Goal: Information Seeking & Learning: Learn about a topic

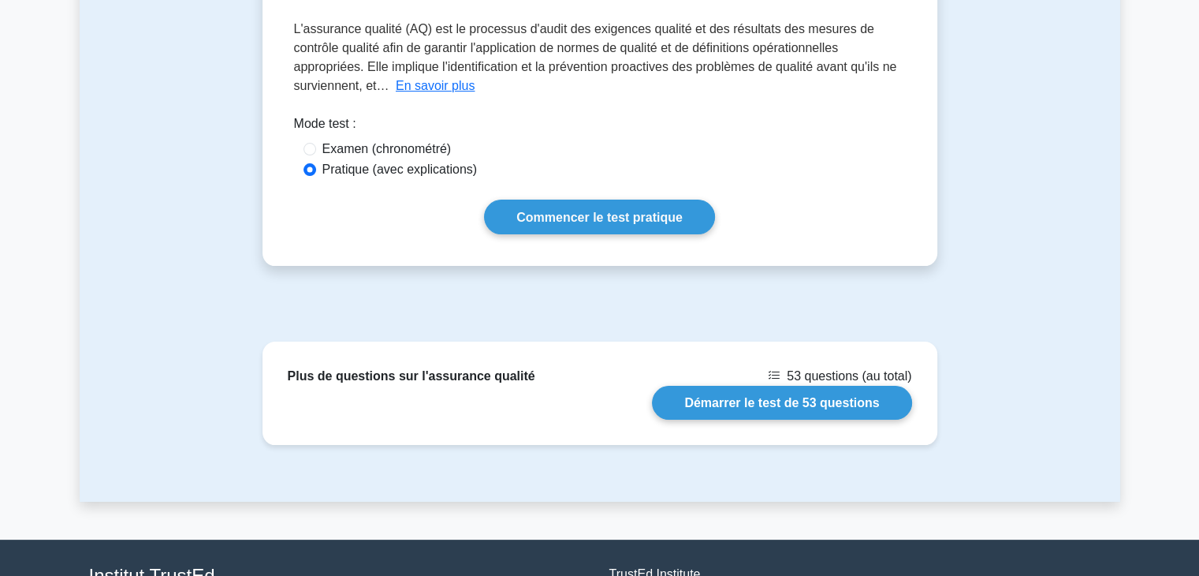
scroll to position [244, 0]
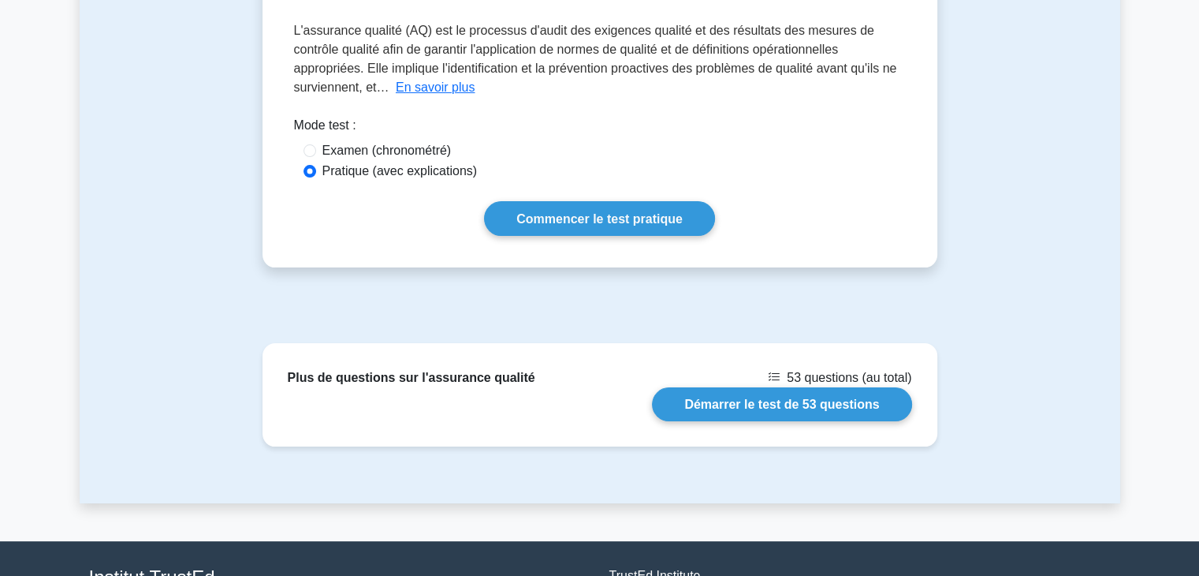
drag, startPoint x: 1206, startPoint y: 231, endPoint x: 1188, endPoint y: 370, distance: 140.0
click at [1188, 370] on html "[PERSON_NAME] Profil Paramètres Profil" at bounding box center [599, 235] width 1199 height 959
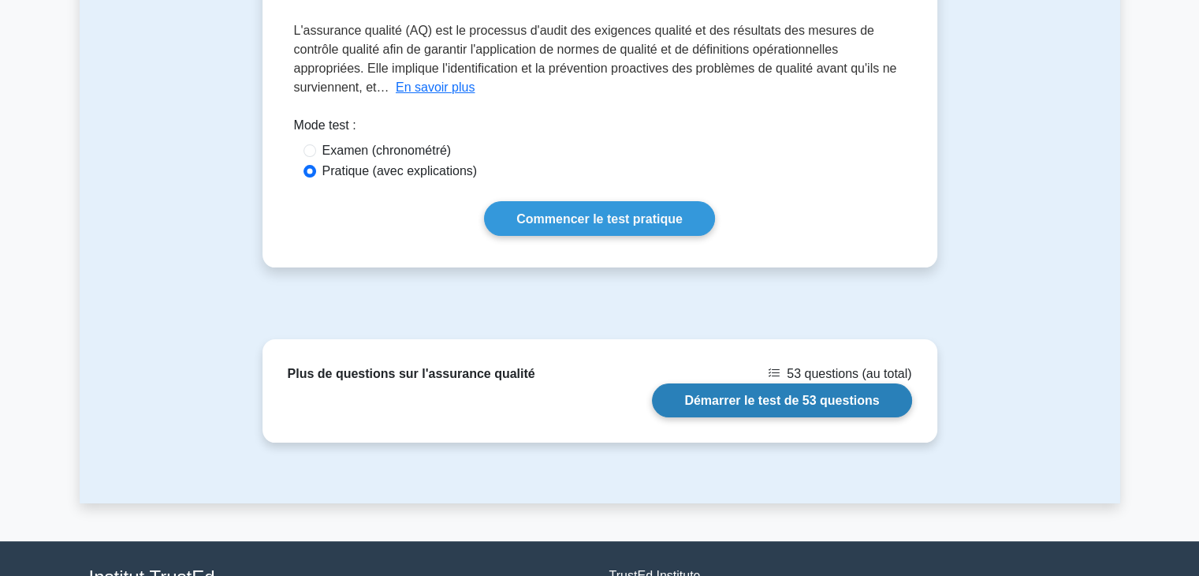
click at [758, 400] on link "Démarrer le test de 53 questions" at bounding box center [781, 400] width 259 height 34
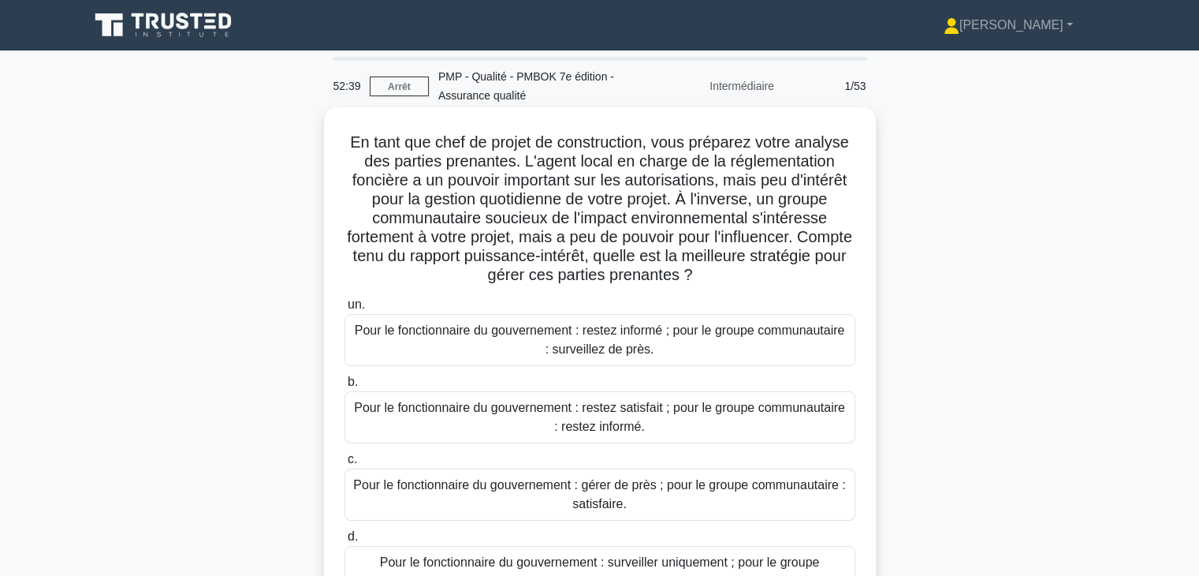
drag, startPoint x: 727, startPoint y: 179, endPoint x: 761, endPoint y: 270, distance: 97.5
click at [761, 270] on h5 "En tant que chef de projet de construction, vous préparez votre analyse des par…" at bounding box center [600, 208] width 514 height 153
drag, startPoint x: 516, startPoint y: 158, endPoint x: 831, endPoint y: 272, distance: 334.7
click at [831, 272] on h5 "En tant que chef de projet de construction, vous préparez votre analyse des par…" at bounding box center [600, 208] width 514 height 153
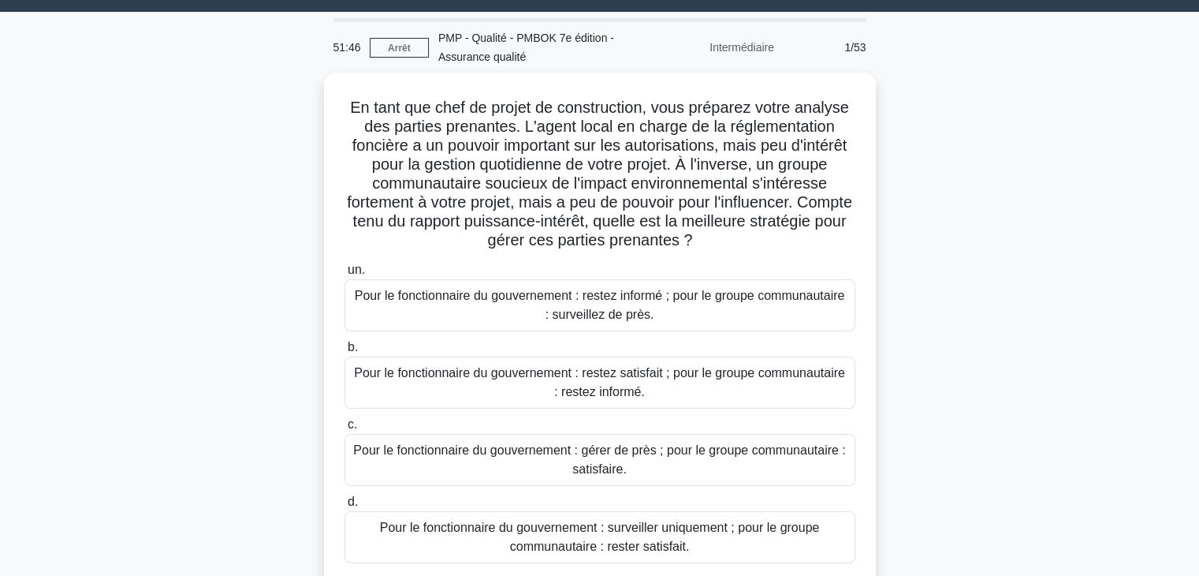
scroll to position [47, 0]
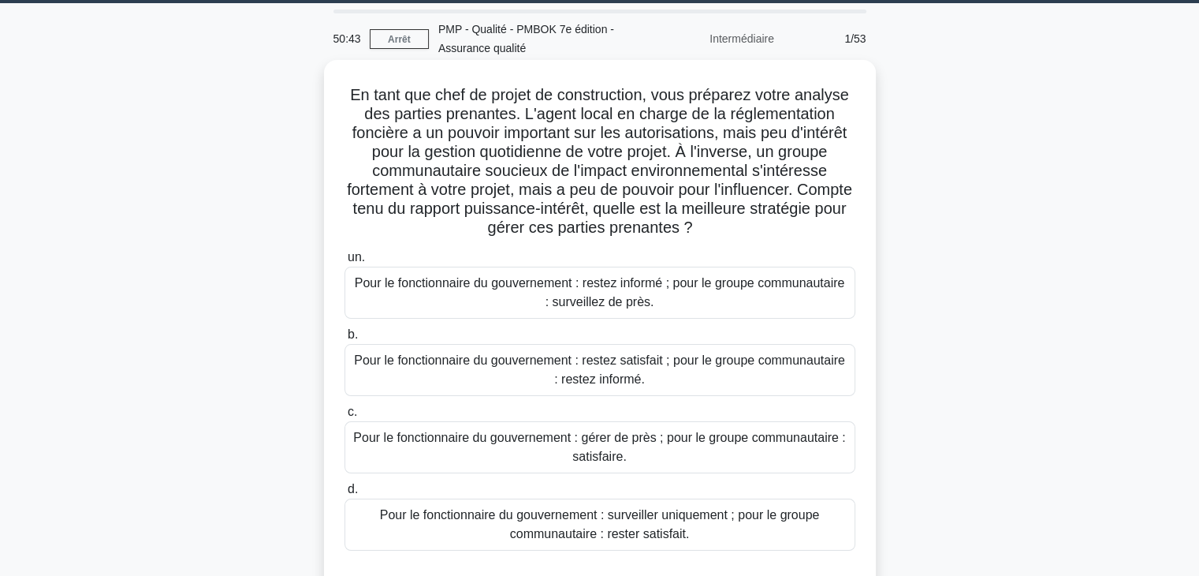
click at [740, 366] on font "Pour le fonctionnaire du gouvernement : restez satisfait ; pour le groupe commu…" at bounding box center [599, 369] width 491 height 32
click at [345, 340] on input "b. Pour le fonctionnaire du gouvernement : restez satisfait ; pour le groupe co…" at bounding box center [345, 335] width 0 height 10
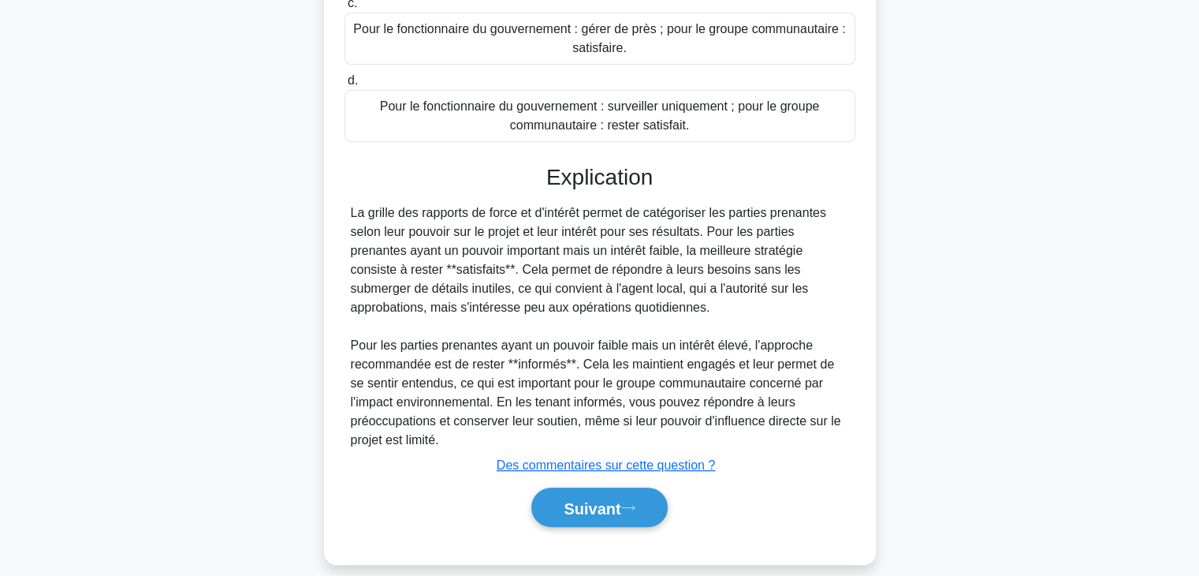
scroll to position [473, 0]
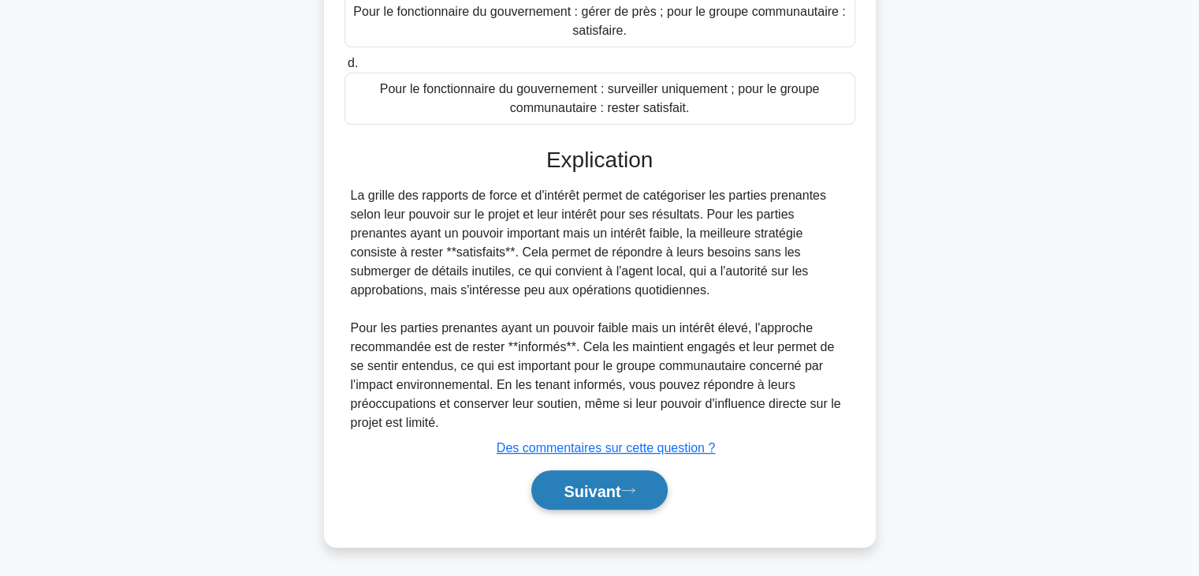
click at [584, 494] on font "Suivant" at bounding box center [592, 490] width 57 height 17
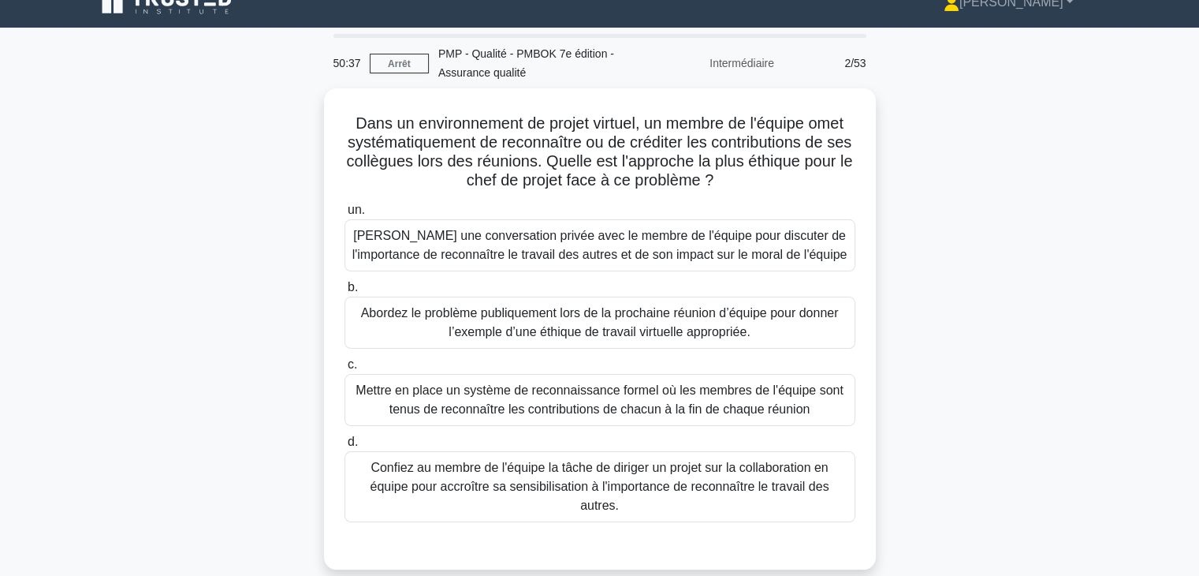
scroll to position [0, 0]
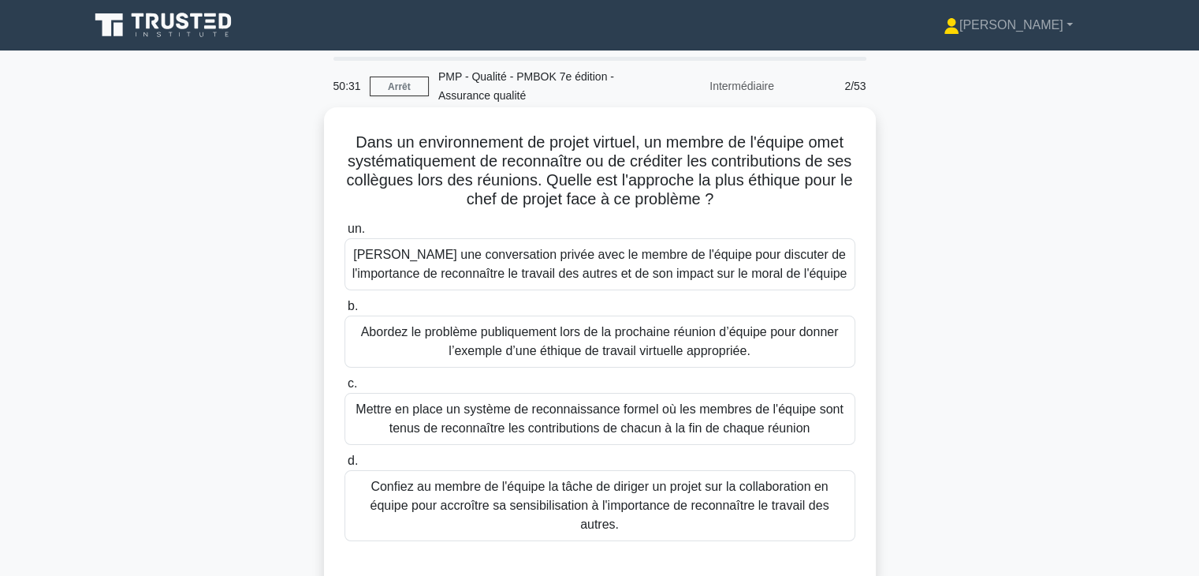
drag, startPoint x: 343, startPoint y: 140, endPoint x: 750, endPoint y: 204, distance: 412.0
click at [750, 204] on h5 "Dans un environnement de projet virtuel, un membre de l'équipe omet systématiqu…" at bounding box center [600, 170] width 514 height 77
click at [756, 420] on font "Mettre en place un système de reconnaissance formel où les membres de l'équipe …" at bounding box center [600, 418] width 488 height 32
click at [345, 389] on input "c. Mettre en place un système de reconnaissance formel où les membres de l'équi…" at bounding box center [345, 383] width 0 height 10
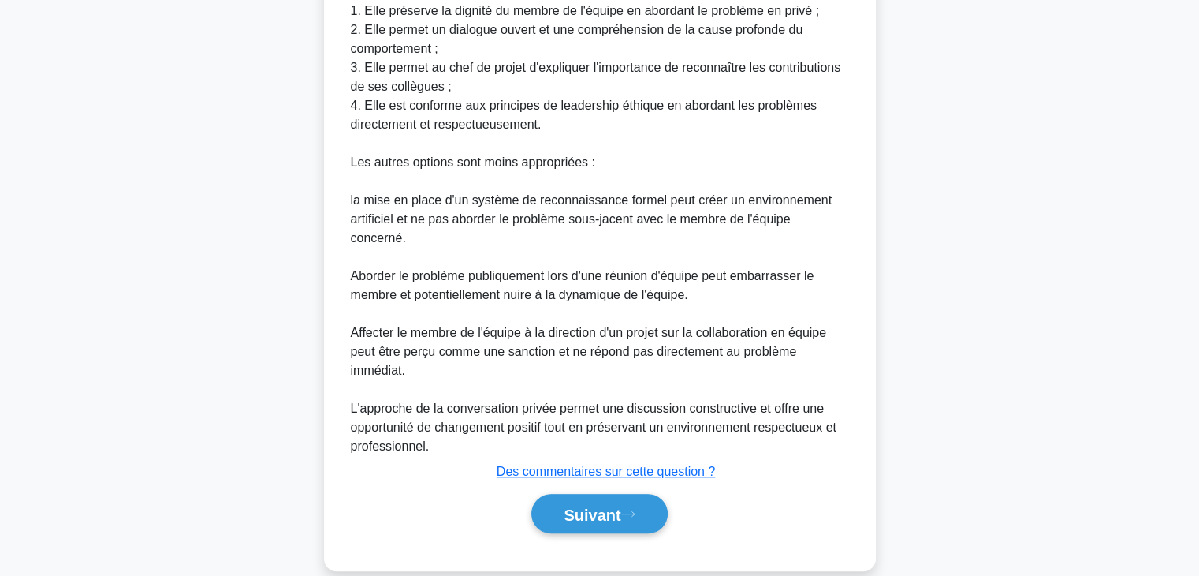
scroll to position [702, 0]
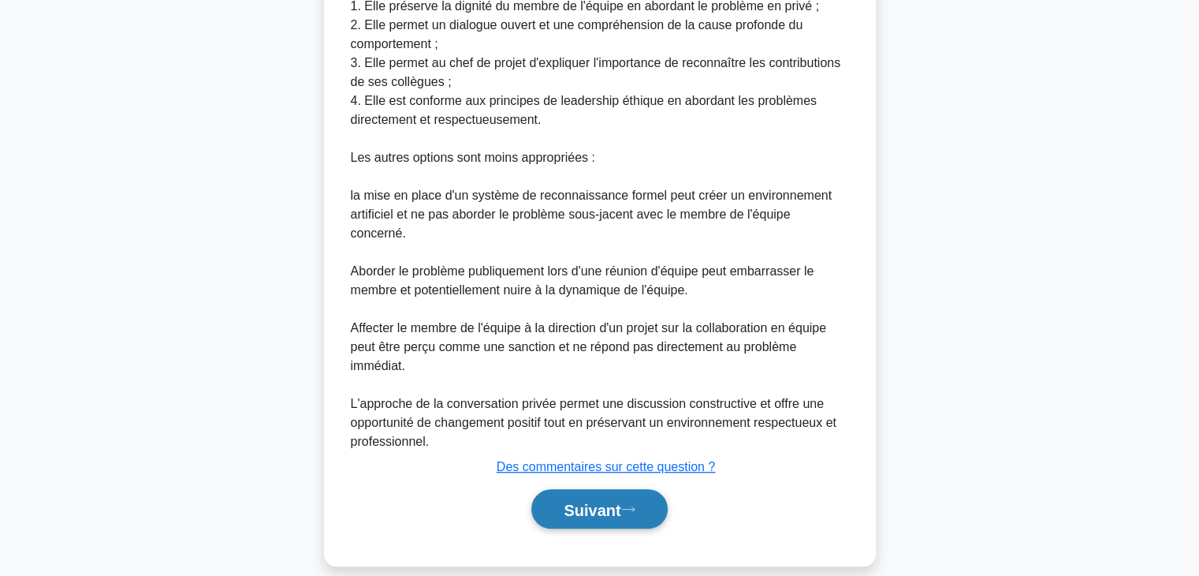
click at [604, 501] on font "Suivant" at bounding box center [592, 509] width 57 height 17
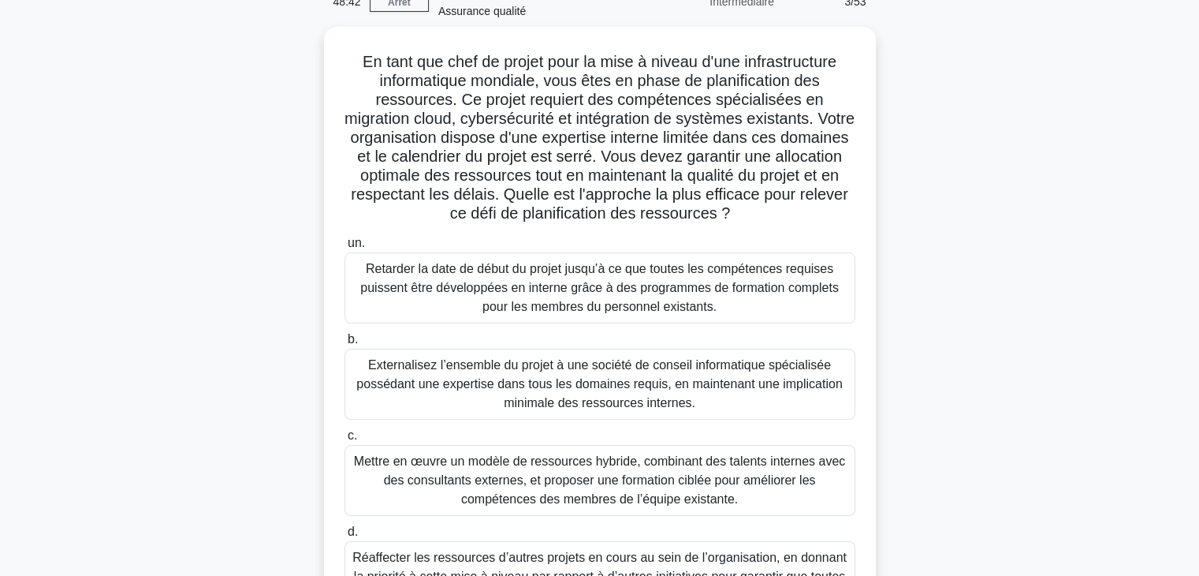
scroll to position [0, 0]
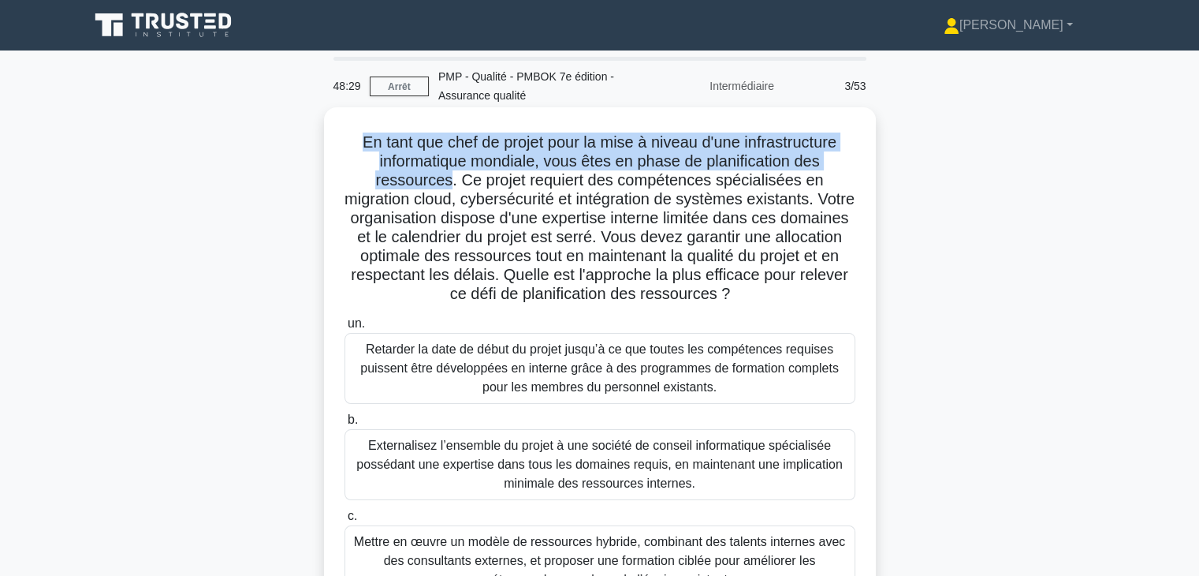
drag, startPoint x: 355, startPoint y: 142, endPoint x: 450, endPoint y: 183, distance: 103.8
click at [450, 183] on font "En tant que chef de projet pour la mise à niveau d'une infrastructure informati…" at bounding box center [600, 217] width 510 height 169
drag, startPoint x: 459, startPoint y: 182, endPoint x: 794, endPoint y: 307, distance: 357.5
click at [794, 307] on div "En tant que chef de projet pour la mise à niveau d'une infrastructure informati…" at bounding box center [599, 424] width 539 height 620
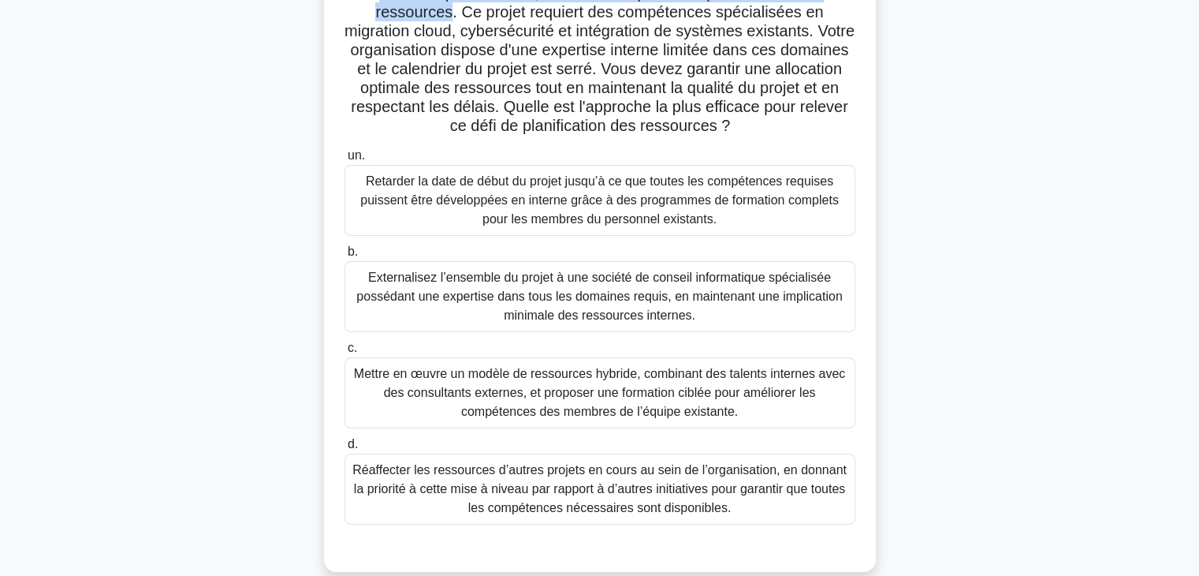
scroll to position [170, 0]
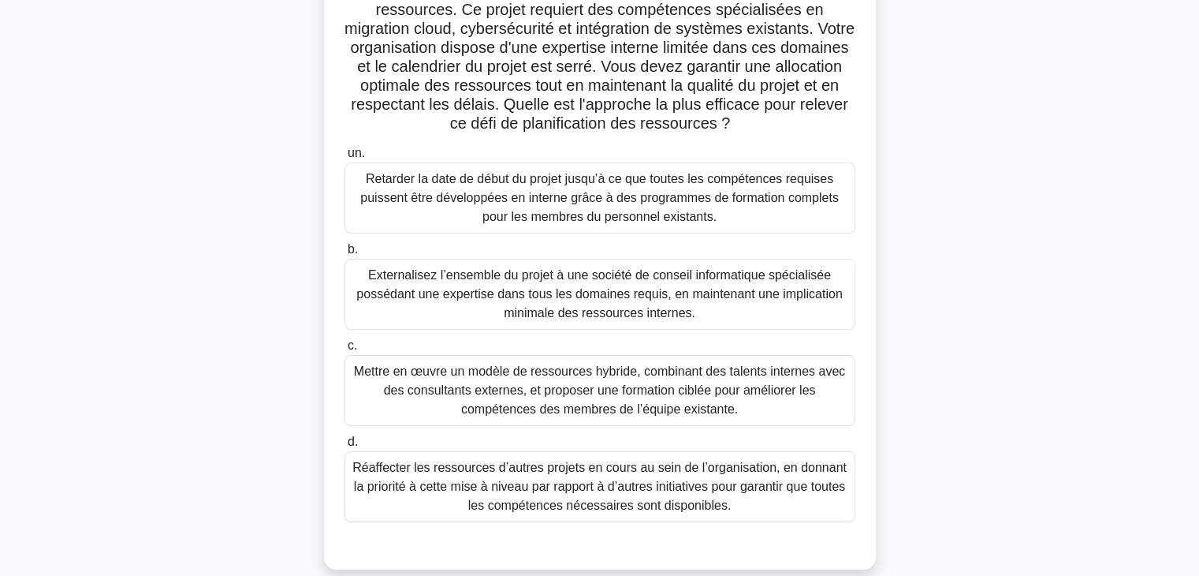
click at [766, 394] on font "Mettre en œuvre un modèle de ressources hybride, combinant des talents internes…" at bounding box center [599, 389] width 491 height 51
click at [345, 351] on input "c. Mettre en œuvre un modèle de ressources hybride, combinant des talents inter…" at bounding box center [345, 346] width 0 height 10
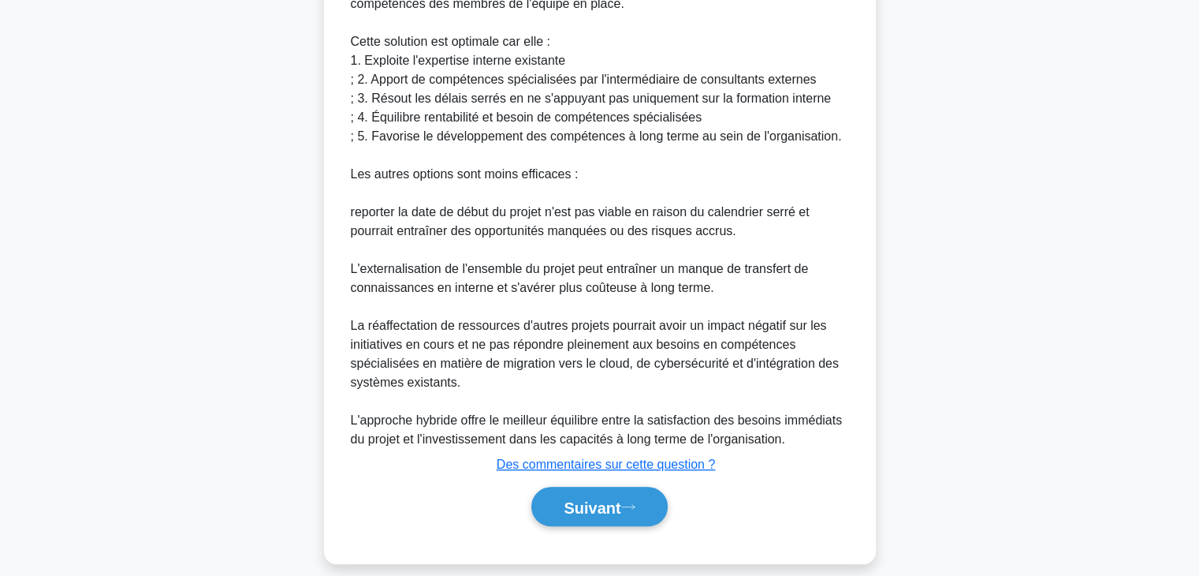
scroll to position [833, 0]
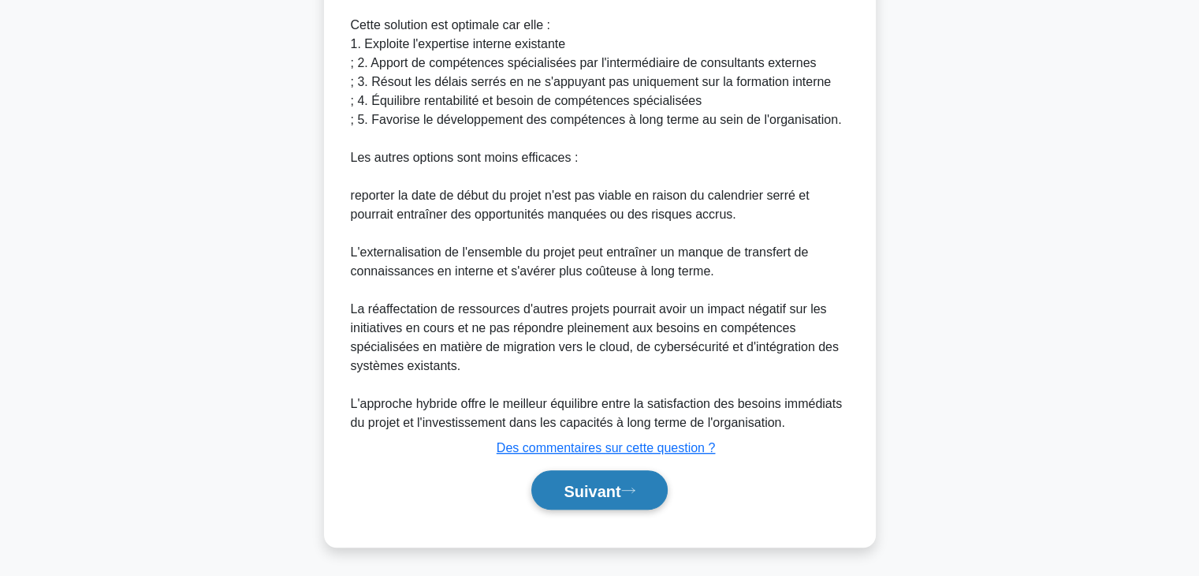
click at [610, 487] on font "Suivant" at bounding box center [592, 490] width 57 height 17
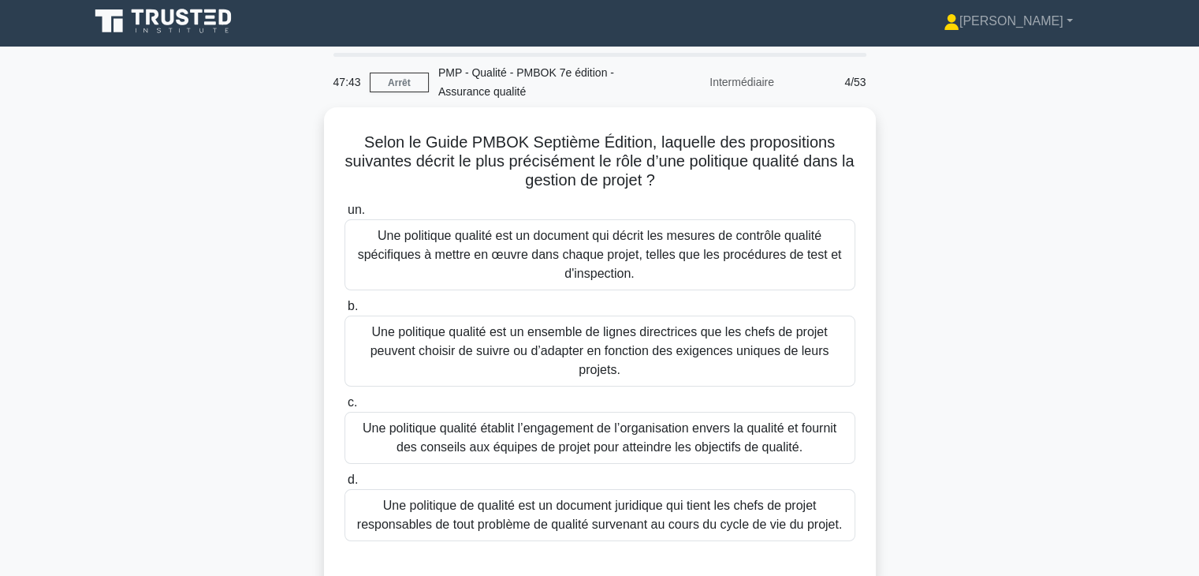
scroll to position [0, 0]
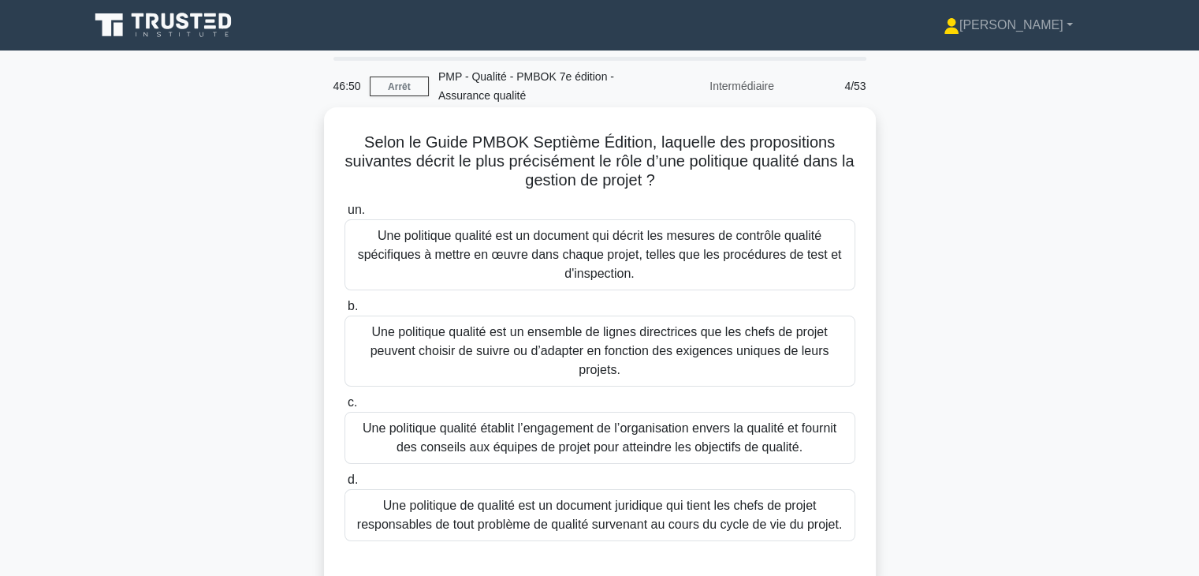
click at [796, 434] on font "Une politique qualité établit l’engagement de l’organisation envers la qualité …" at bounding box center [600, 437] width 474 height 32
click at [345, 408] on input "c. Une politique qualité établit l’engagement de l’organisation envers la quali…" at bounding box center [345, 402] width 0 height 10
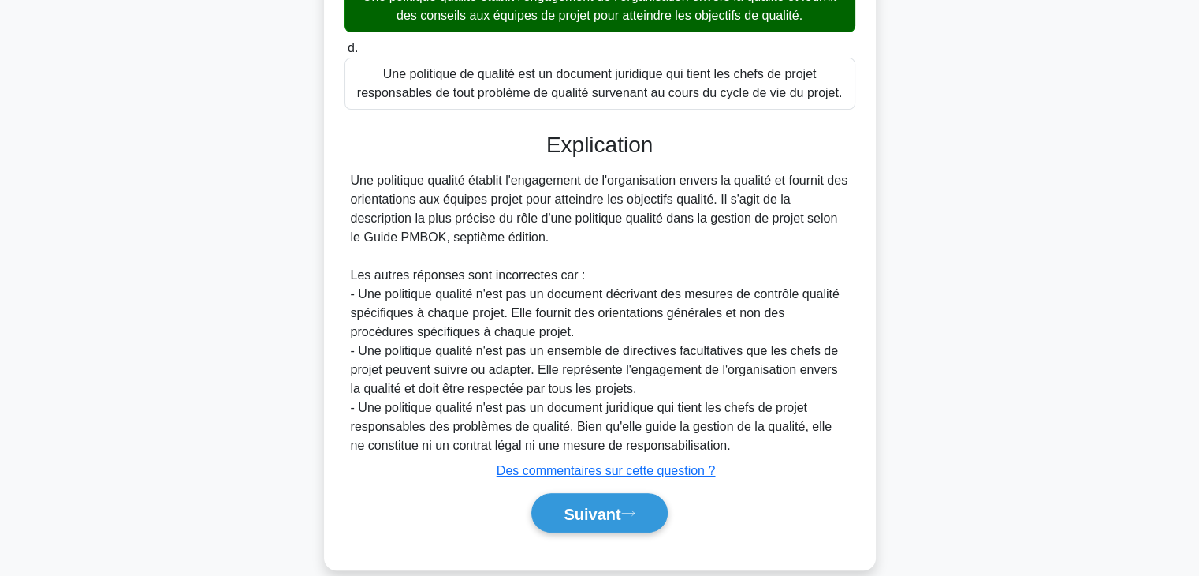
scroll to position [454, 0]
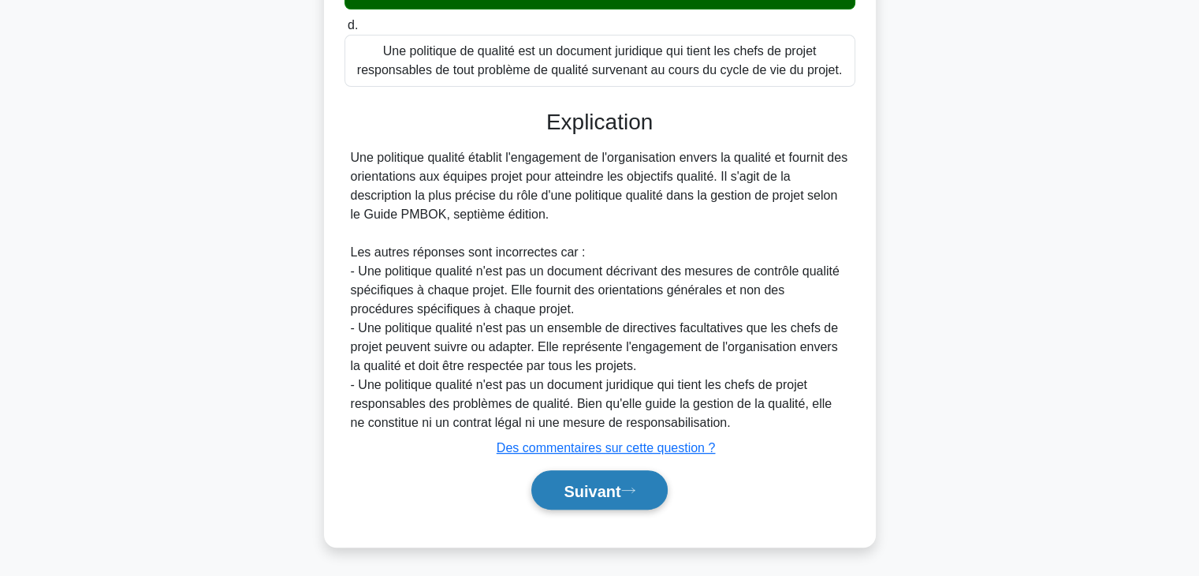
click at [621, 496] on font "Suivant" at bounding box center [592, 490] width 57 height 17
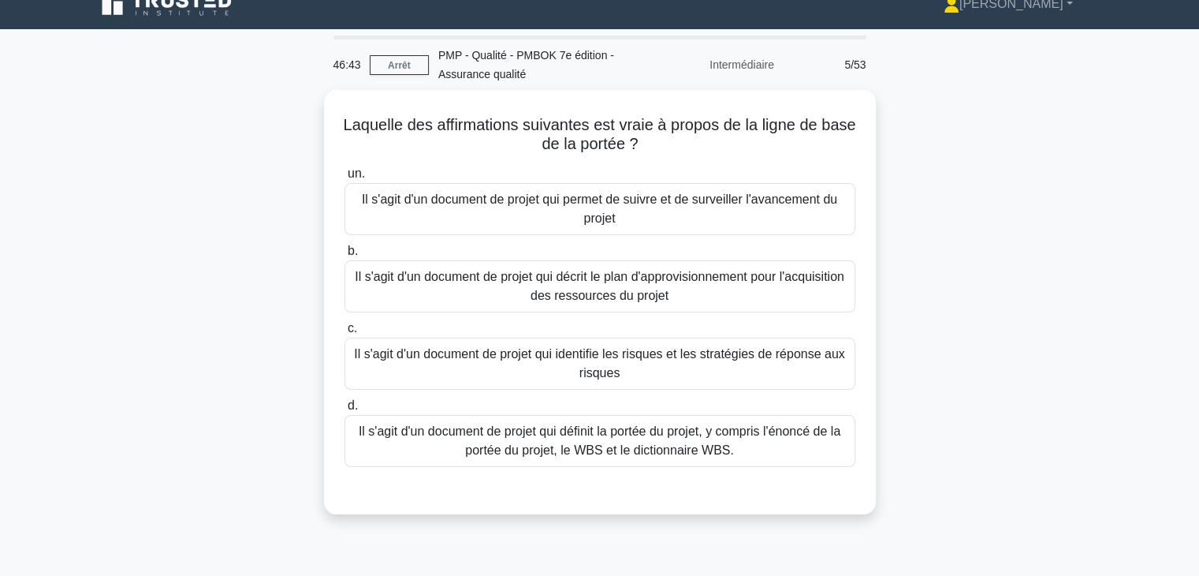
scroll to position [0, 0]
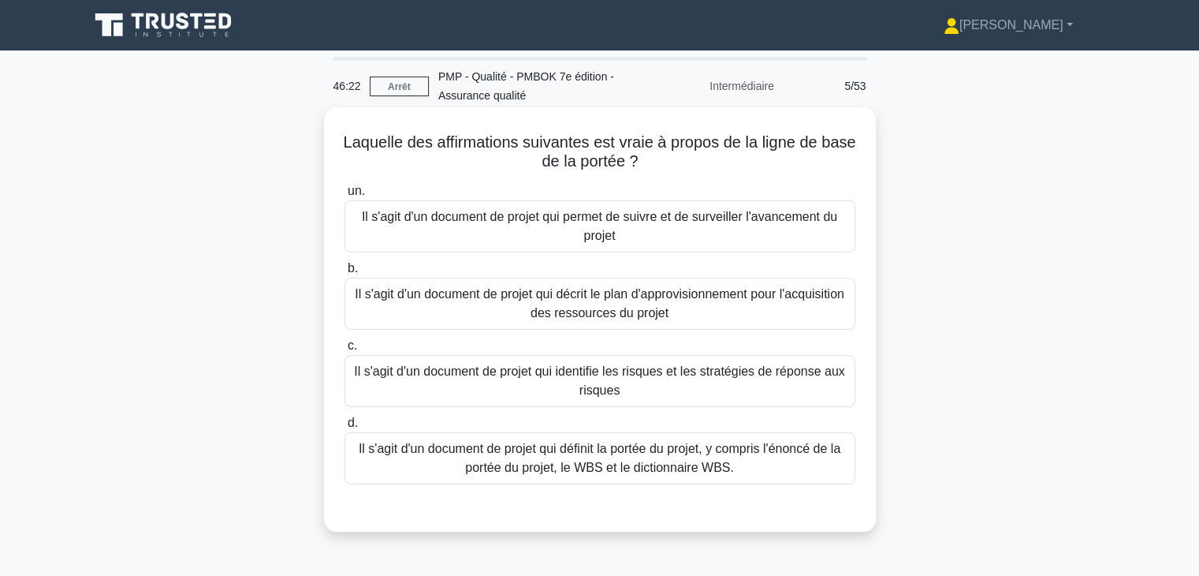
click at [740, 458] on font "Il s'agit d'un document de projet qui définit la portée du projet, y compris l'…" at bounding box center [600, 458] width 497 height 38
click at [345, 428] on input "d. Il s'agit d'un document de projet qui définit la portée du projet, y compris…" at bounding box center [345, 423] width 0 height 10
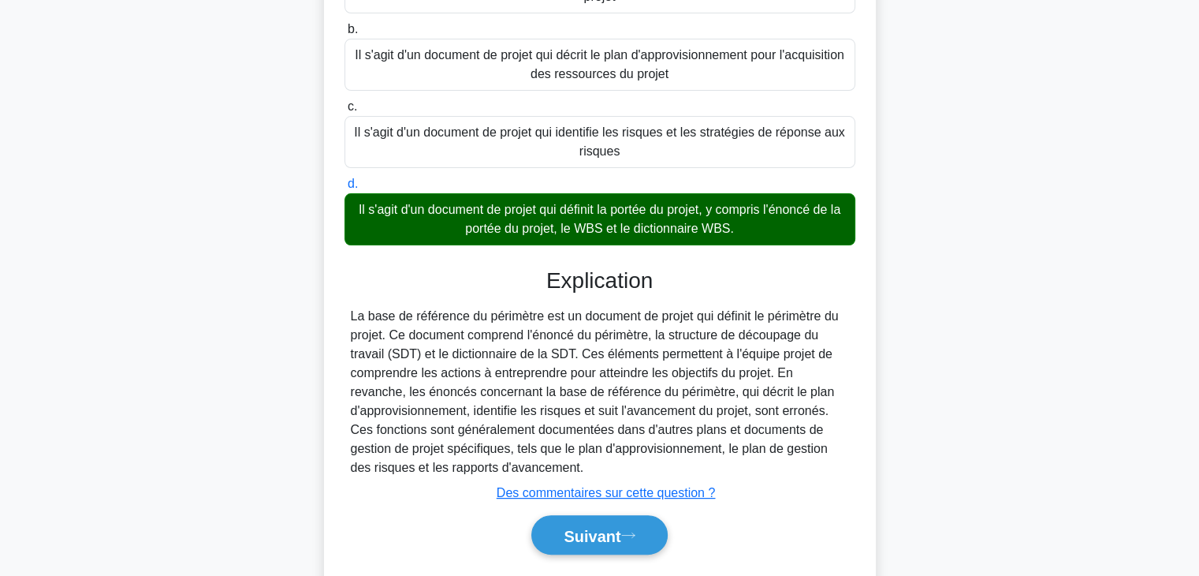
scroll to position [284, 0]
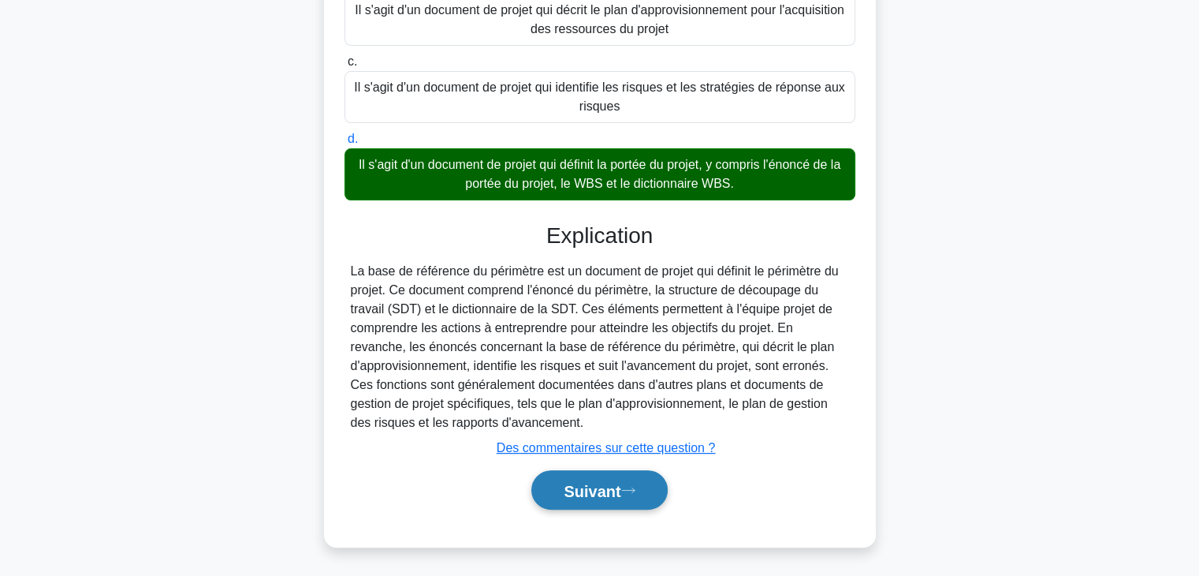
click at [584, 490] on font "Suivant" at bounding box center [592, 490] width 57 height 17
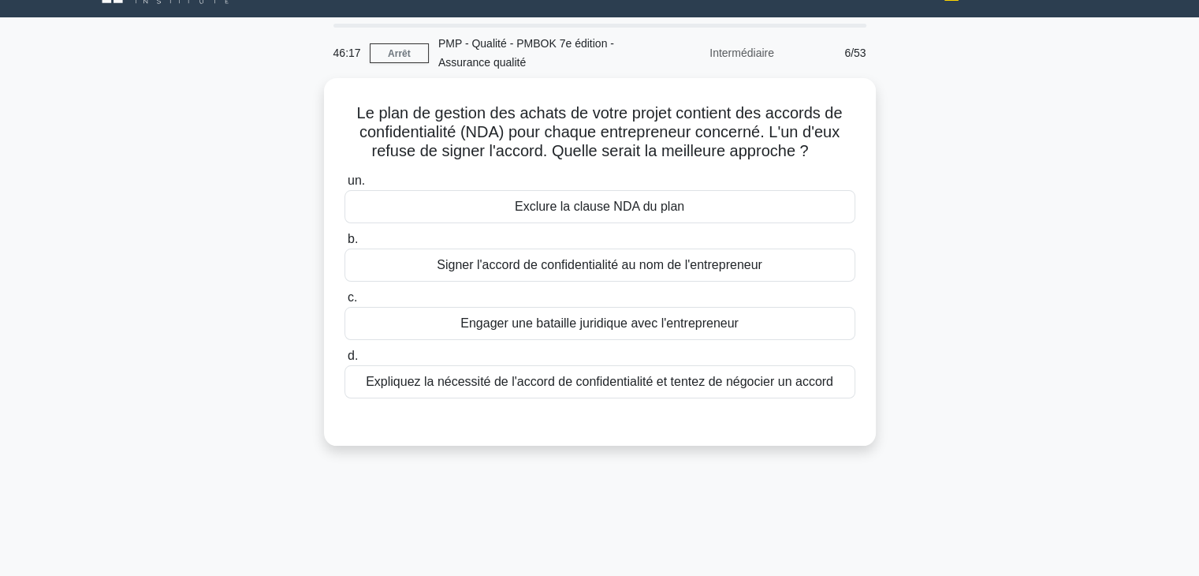
scroll to position [21, 0]
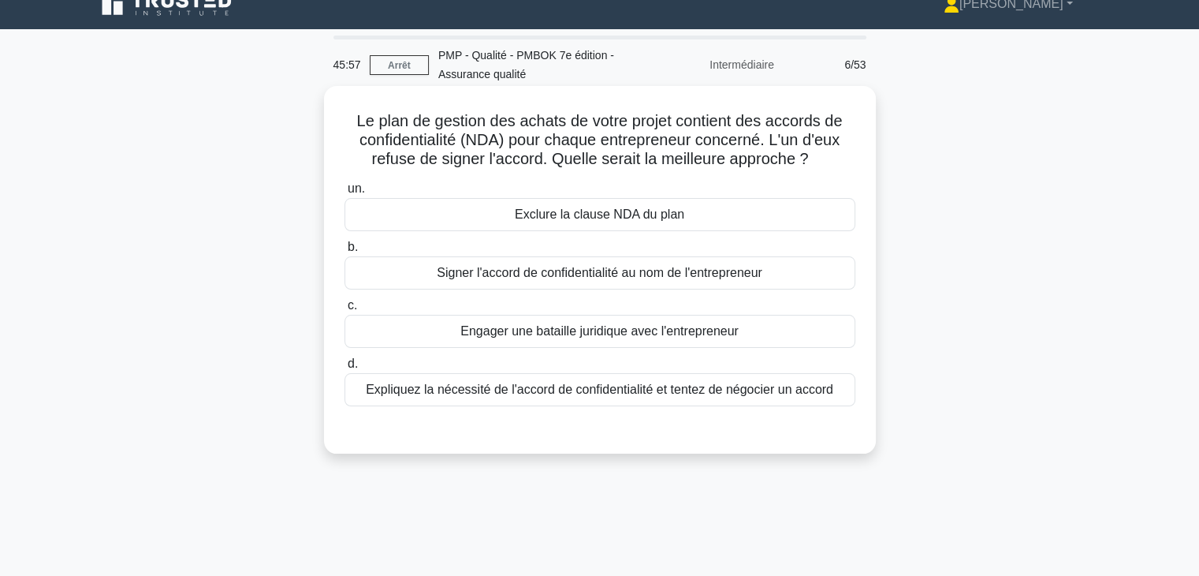
click at [798, 391] on font "Expliquez la nécessité de l'accord de confidentialité et tentez de négocier un …" at bounding box center [600, 388] width 468 height 13
click at [345, 369] on input "d. Expliquez la nécessité de l'accord de confidentialité et tentez de négocier …" at bounding box center [345, 364] width 0 height 10
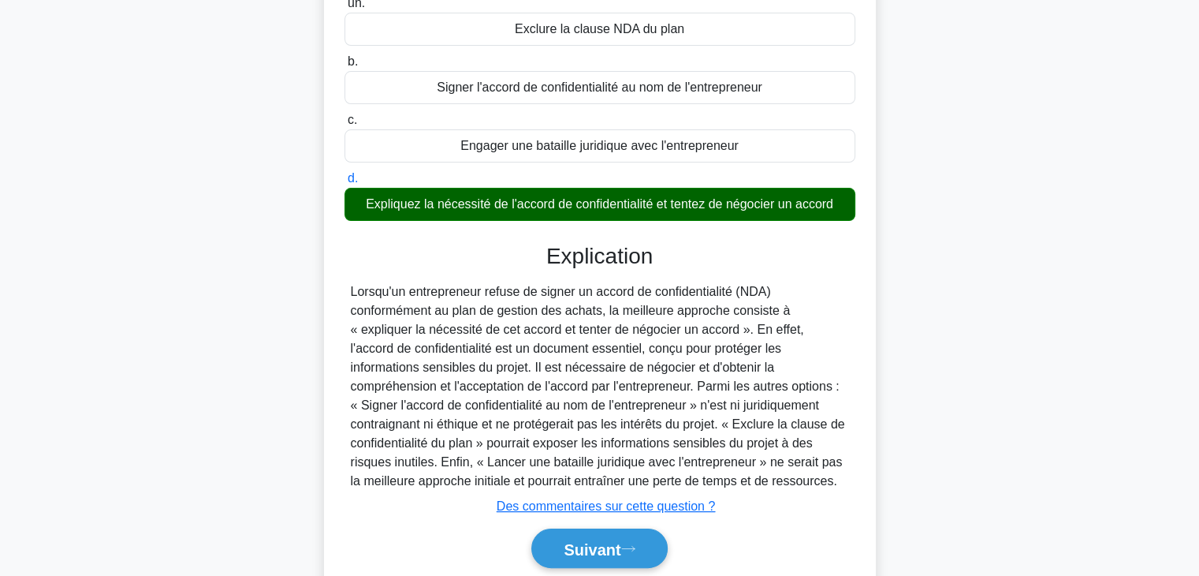
scroll to position [277, 0]
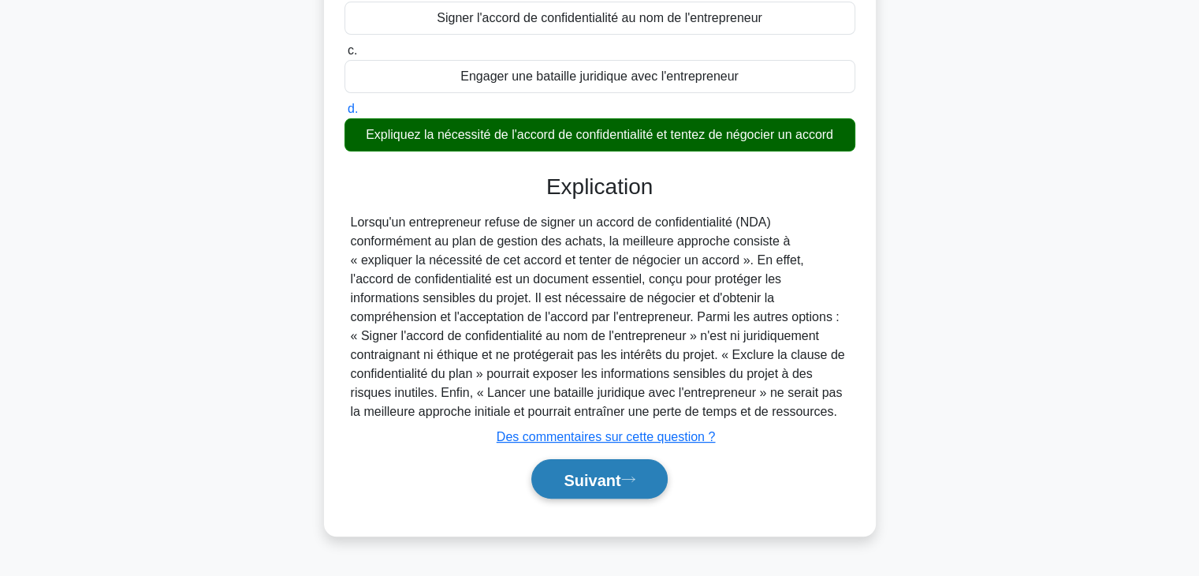
click at [621, 472] on font "Suivant" at bounding box center [592, 479] width 57 height 17
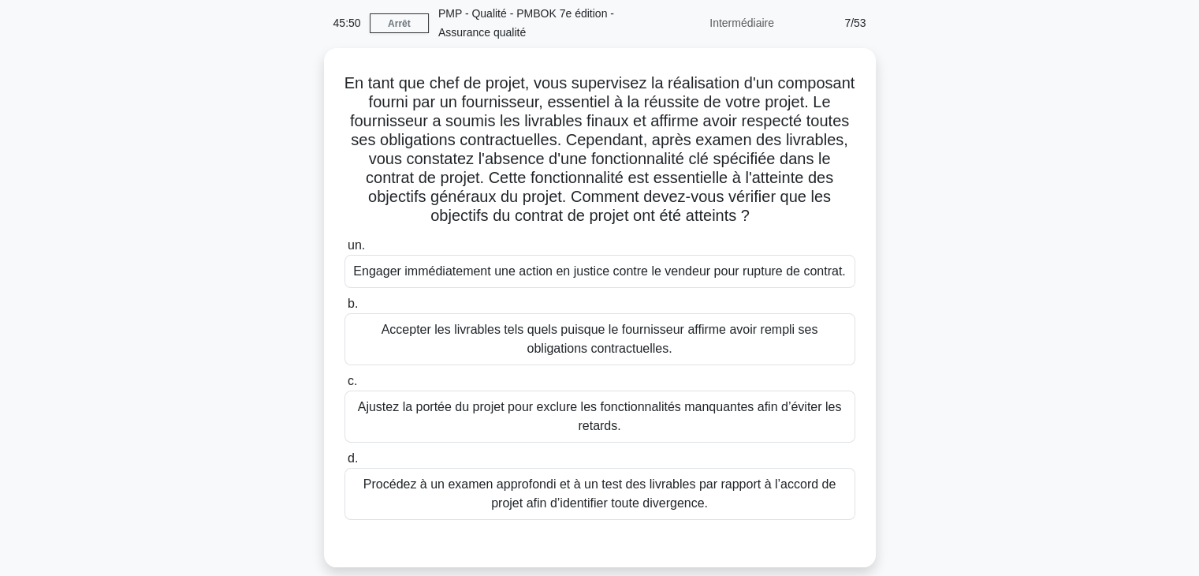
scroll to position [57, 0]
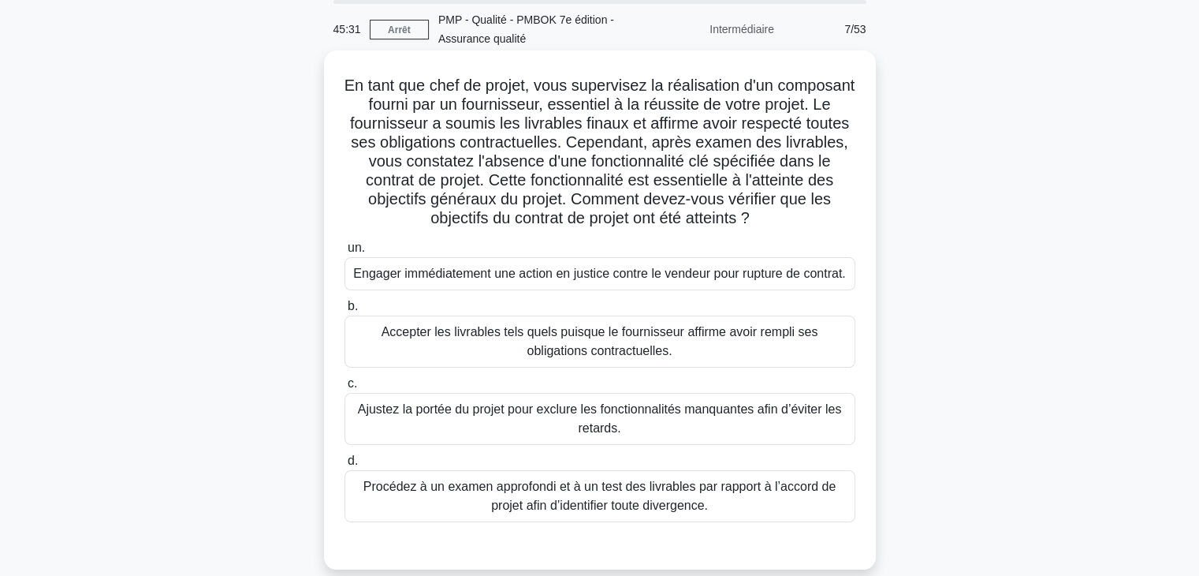
drag, startPoint x: 577, startPoint y: 83, endPoint x: 836, endPoint y: 222, distance: 293.5
click at [836, 222] on h5 "En tant que chef de projet, vous supervisez la réalisation d'un composant fourn…" at bounding box center [600, 152] width 514 height 153
click at [751, 492] on font "Procédez à un examen approfondi et à un test des livrables par rapport à l’acco…" at bounding box center [600, 495] width 472 height 32
click at [345, 466] on input "d. [PERSON_NAME] à un examen approfondi et à un test des livrables par rapport …" at bounding box center [345, 461] width 0 height 10
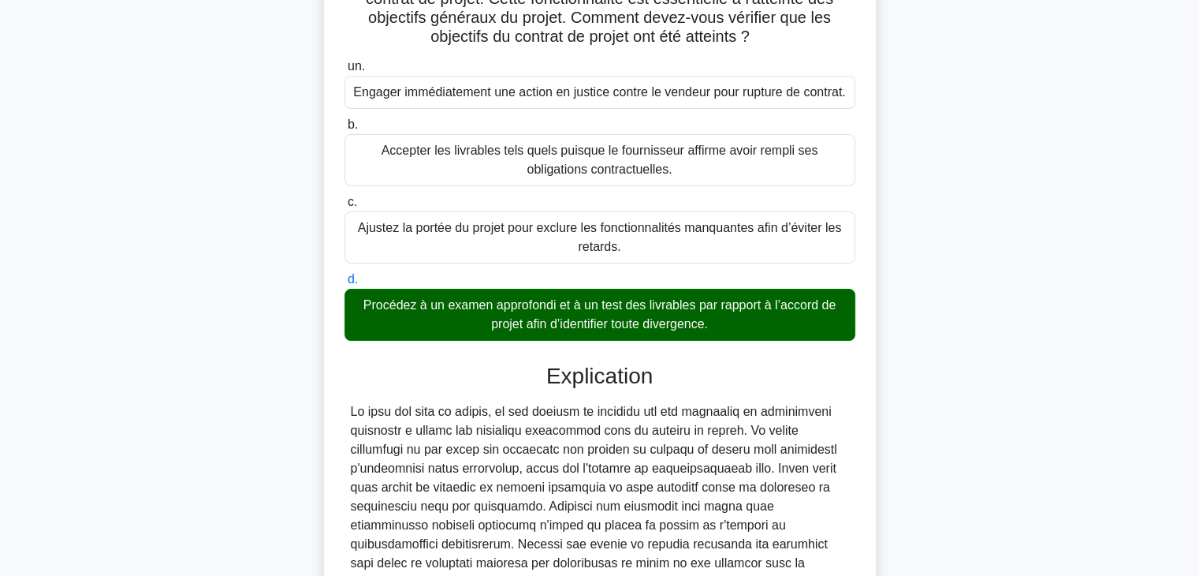
scroll to position [454, 0]
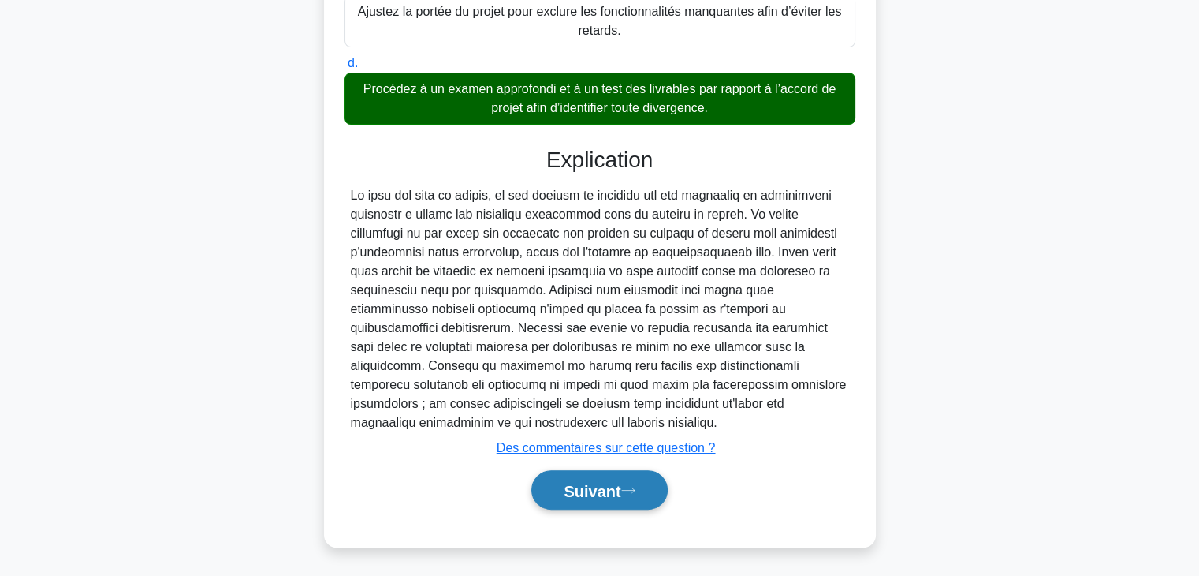
click at [609, 492] on font "Suivant" at bounding box center [592, 490] width 57 height 17
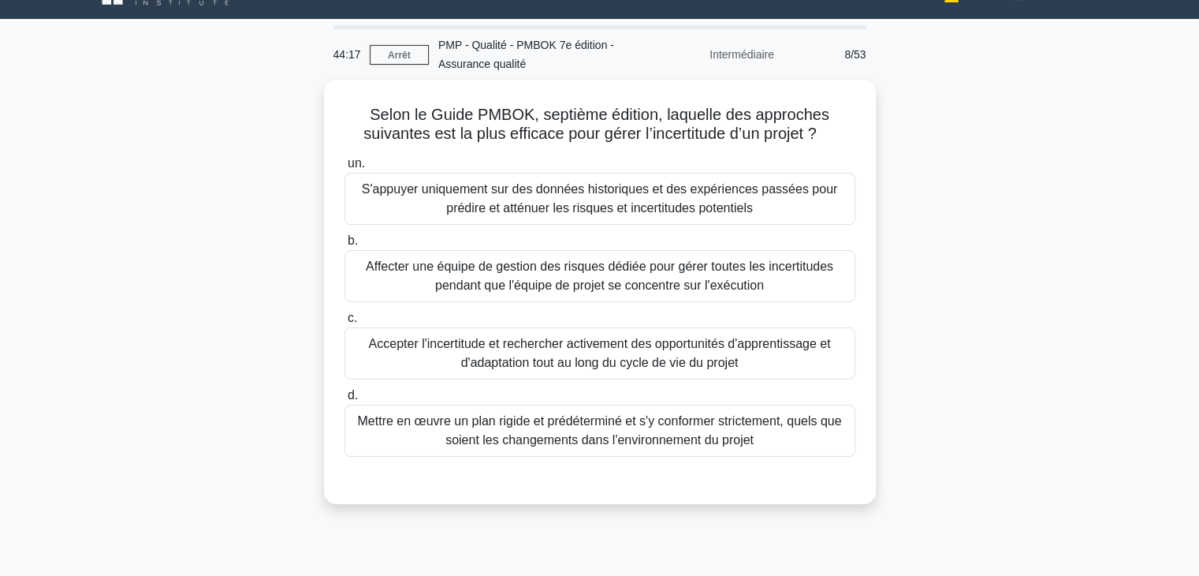
scroll to position [0, 0]
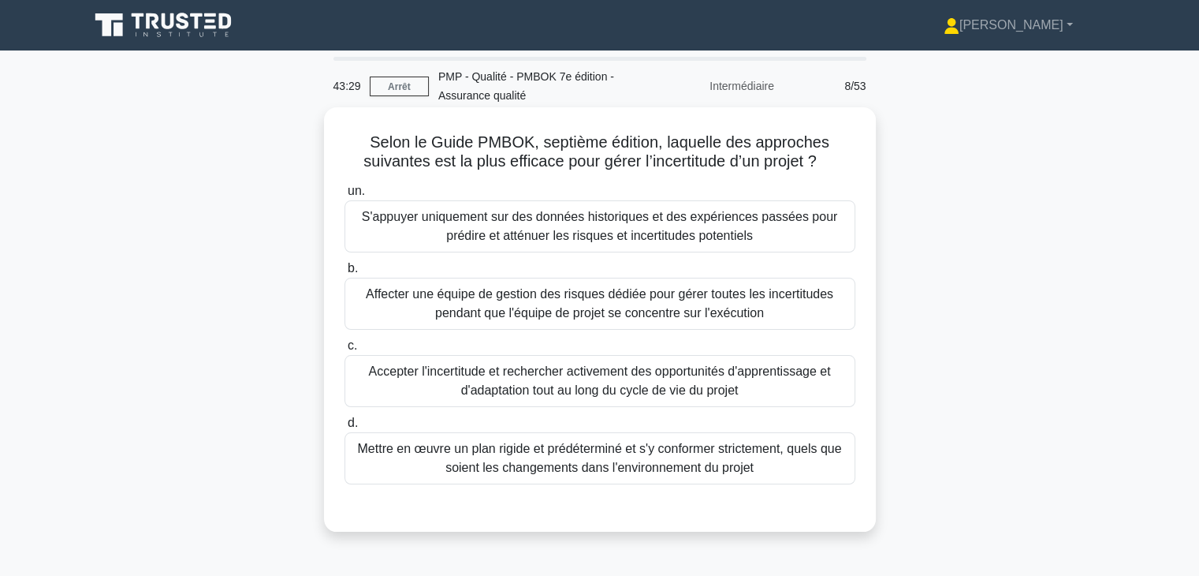
click at [785, 222] on font "S'appuyer uniquement sur des données historiques et des expériences passées pou…" at bounding box center [599, 226] width 475 height 32
click at [345, 196] on input "un. S'appuyer uniquement sur des données historiques et des expériences passées…" at bounding box center [345, 191] width 0 height 10
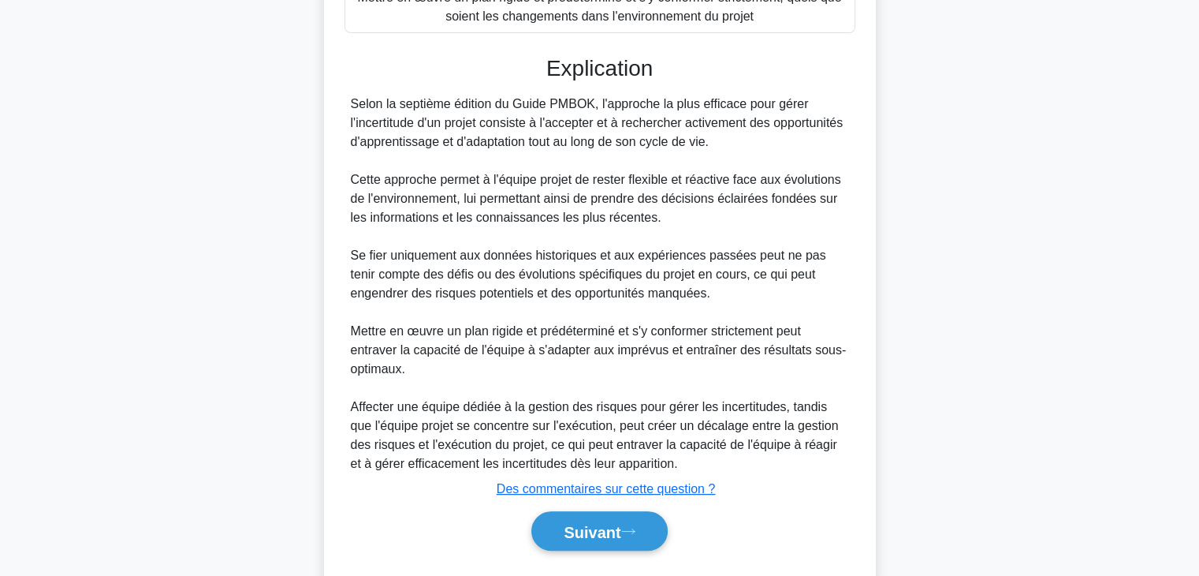
scroll to position [494, 0]
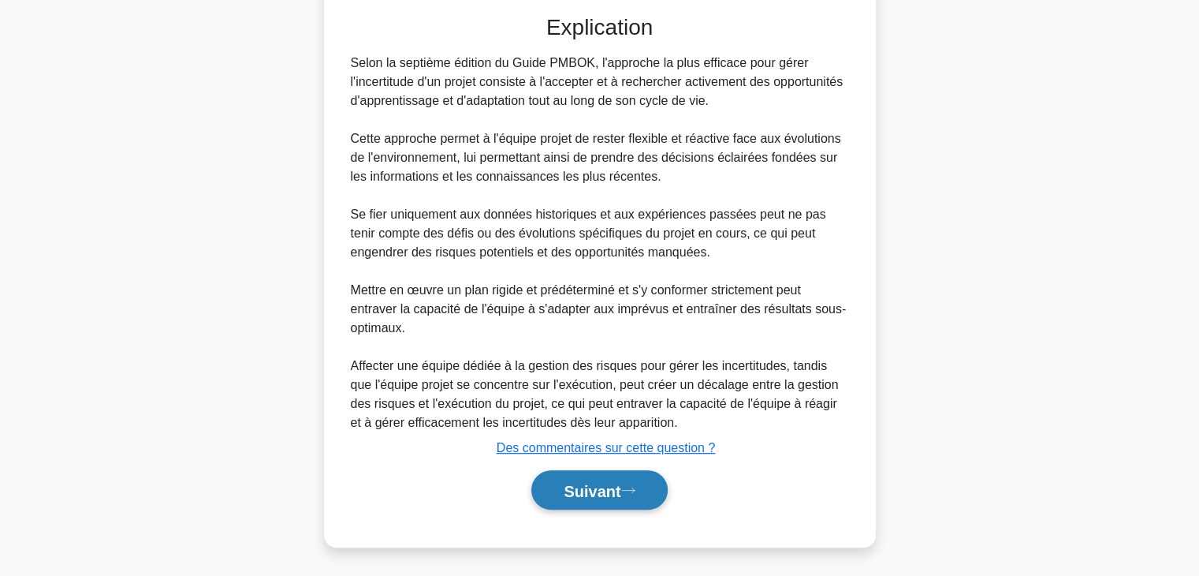
click at [596, 486] on font "Suivant" at bounding box center [592, 490] width 57 height 17
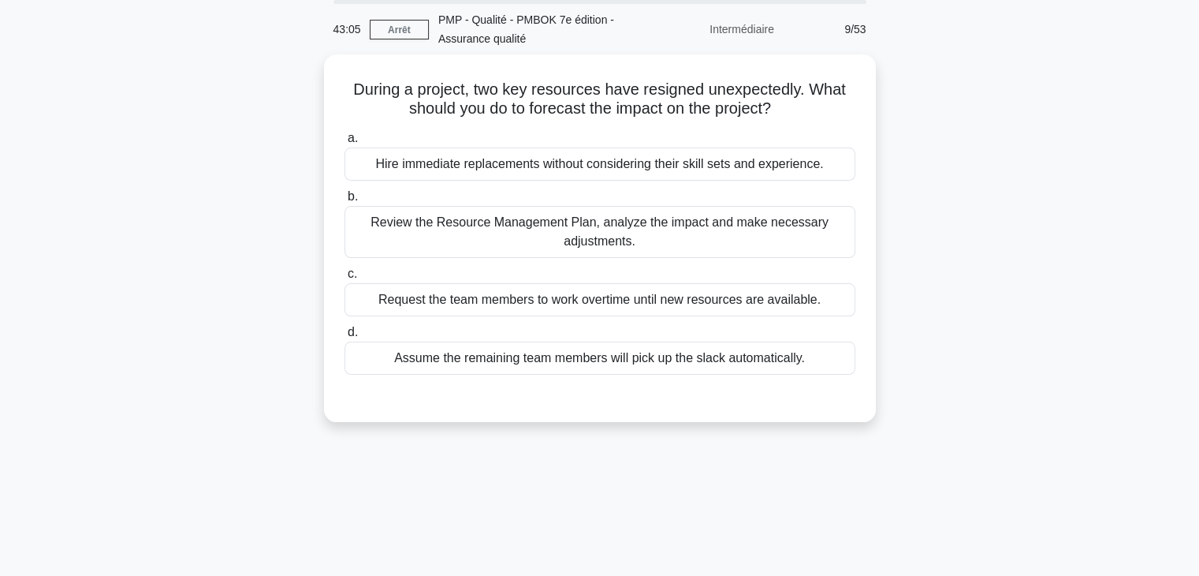
scroll to position [0, 0]
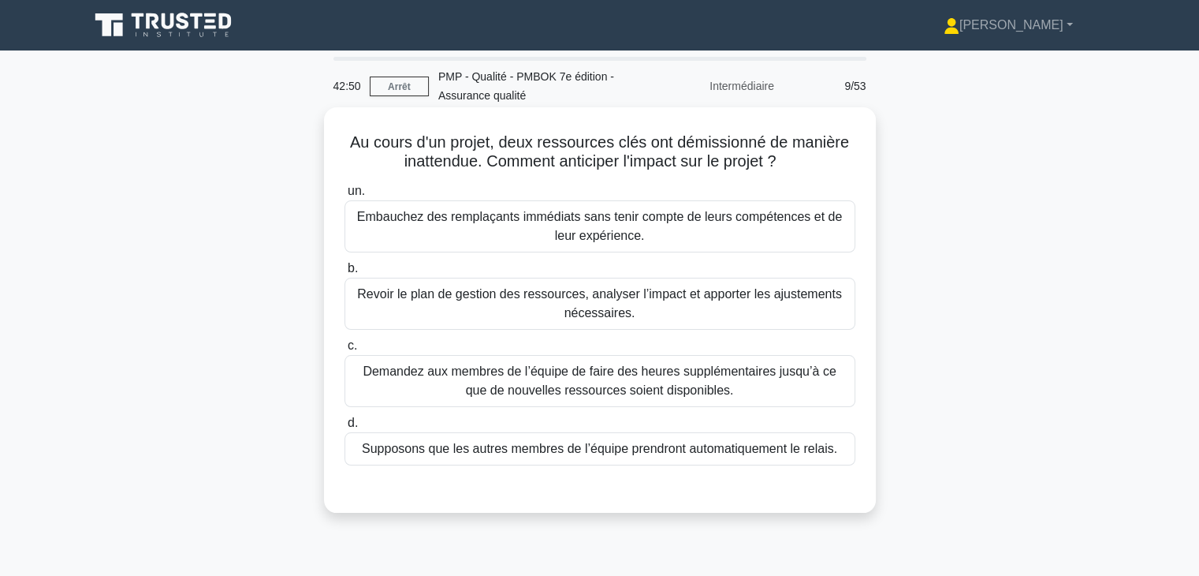
click at [661, 297] on font "Revoir le plan de gestion des ressources, analyser l’impact et apporter les aju…" at bounding box center [599, 303] width 485 height 32
click at [345, 274] on input "b. Revoir le plan de gestion des ressources, analyser l’impact et apporter les …" at bounding box center [345, 268] width 0 height 10
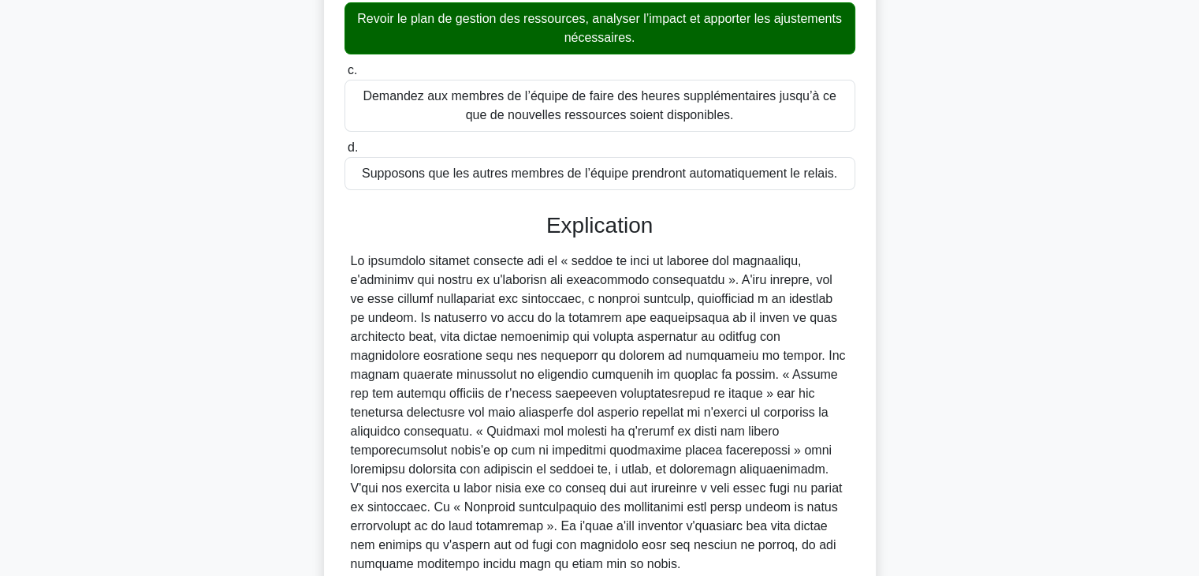
scroll to position [416, 0]
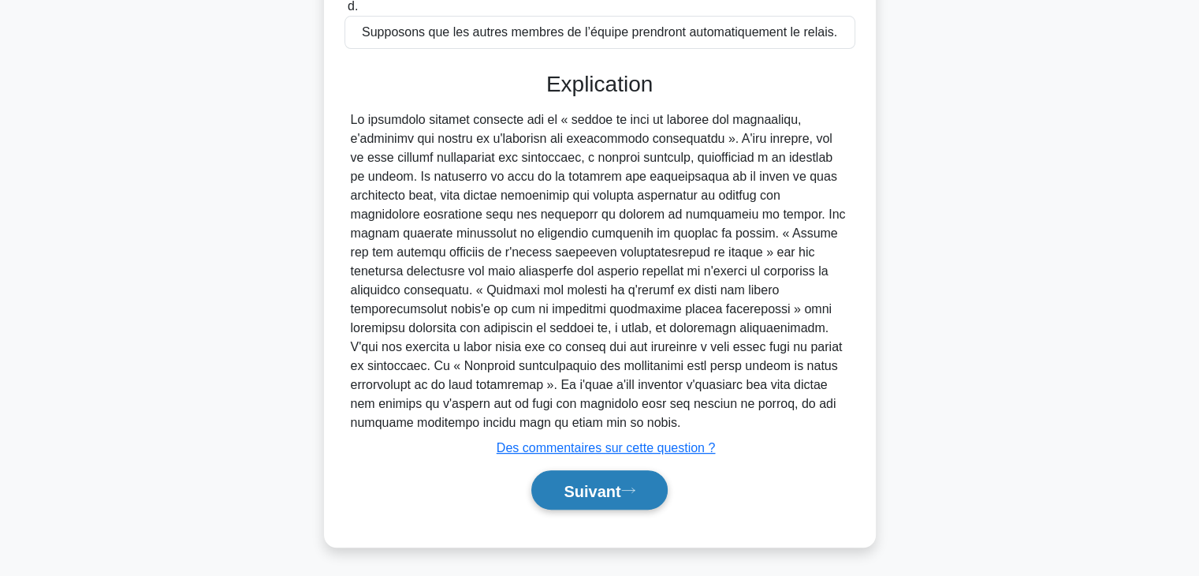
click at [594, 487] on font "Suivant" at bounding box center [592, 490] width 57 height 17
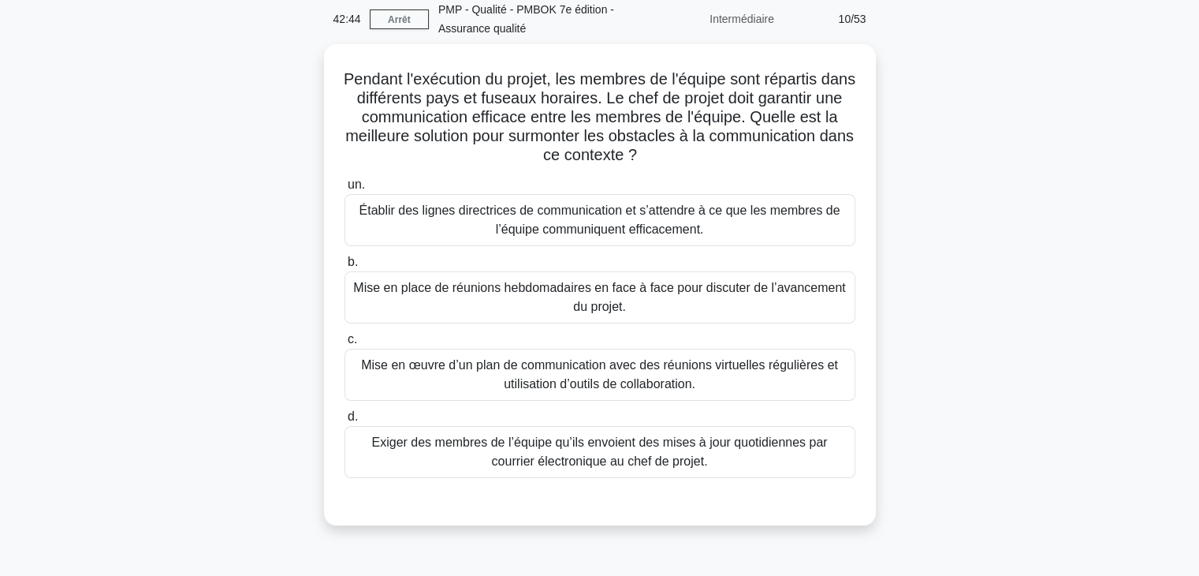
scroll to position [0, 0]
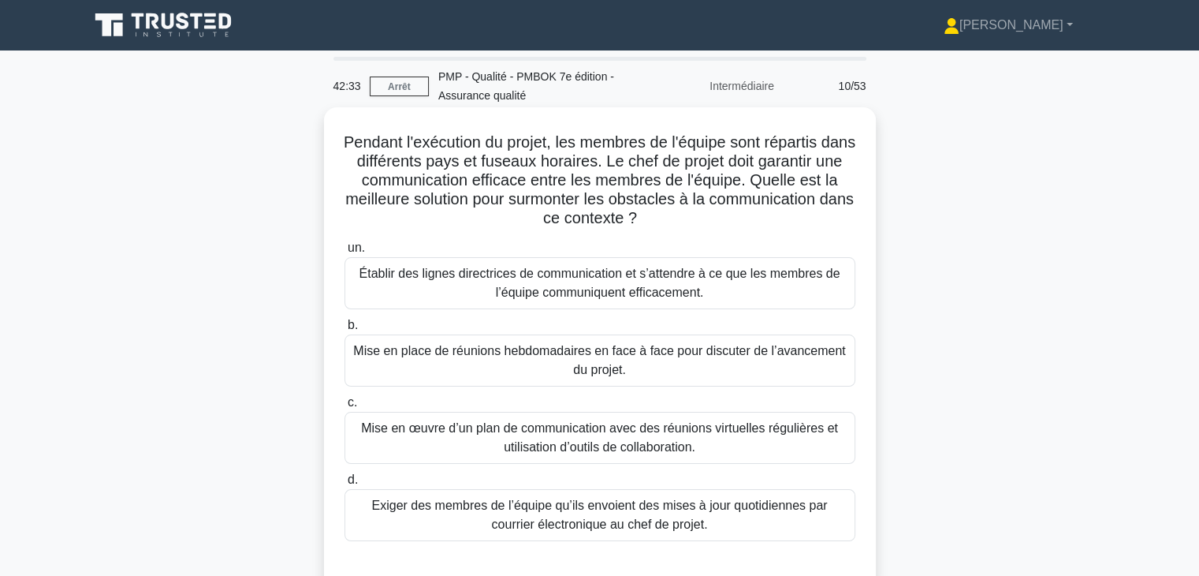
drag, startPoint x: 637, startPoint y: 162, endPoint x: 811, endPoint y: 212, distance: 180.4
click at [811, 212] on h5 "Pendant l'exécution du projet, les membres de l'équipe sont répartis dans diffé…" at bounding box center [600, 180] width 514 height 96
click at [773, 438] on font "Mise en œuvre d’un plan de communication avec des réunions virtuelles régulière…" at bounding box center [600, 438] width 497 height 38
click at [345, 408] on input "c. Mise en œuvre d’un plan de communication avec des réunions virtuelles réguli…" at bounding box center [345, 402] width 0 height 10
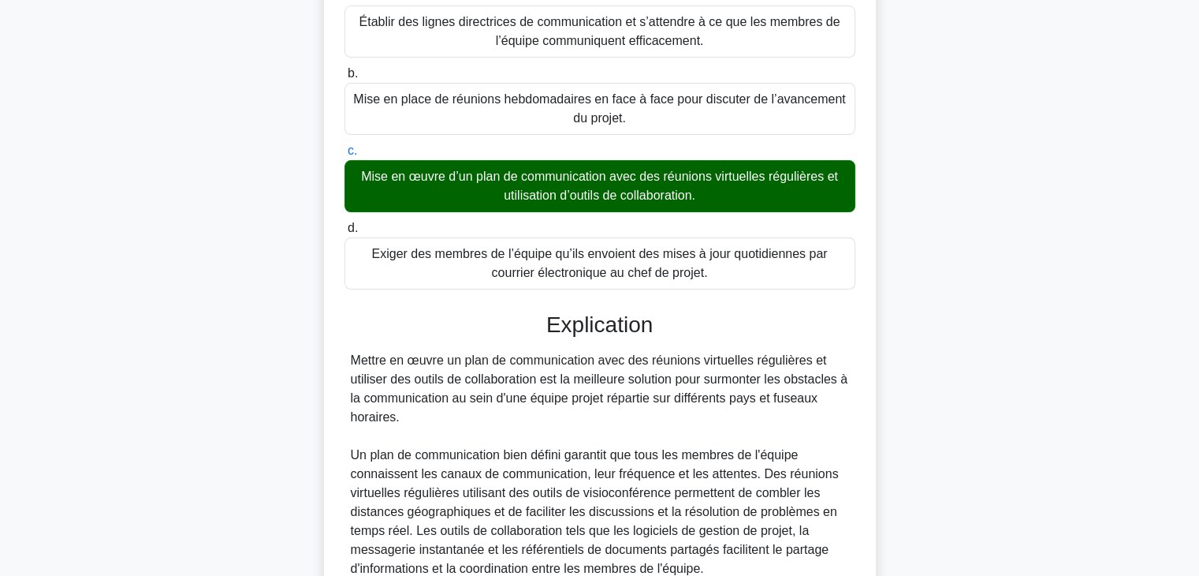
scroll to position [606, 0]
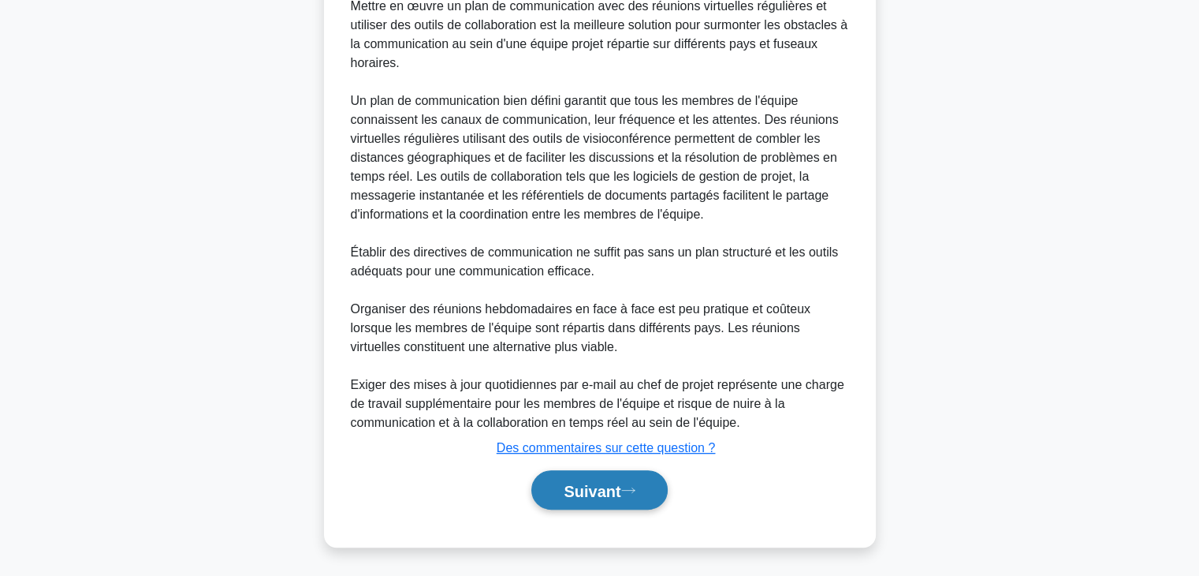
click at [621, 490] on font "Suivant" at bounding box center [592, 490] width 57 height 17
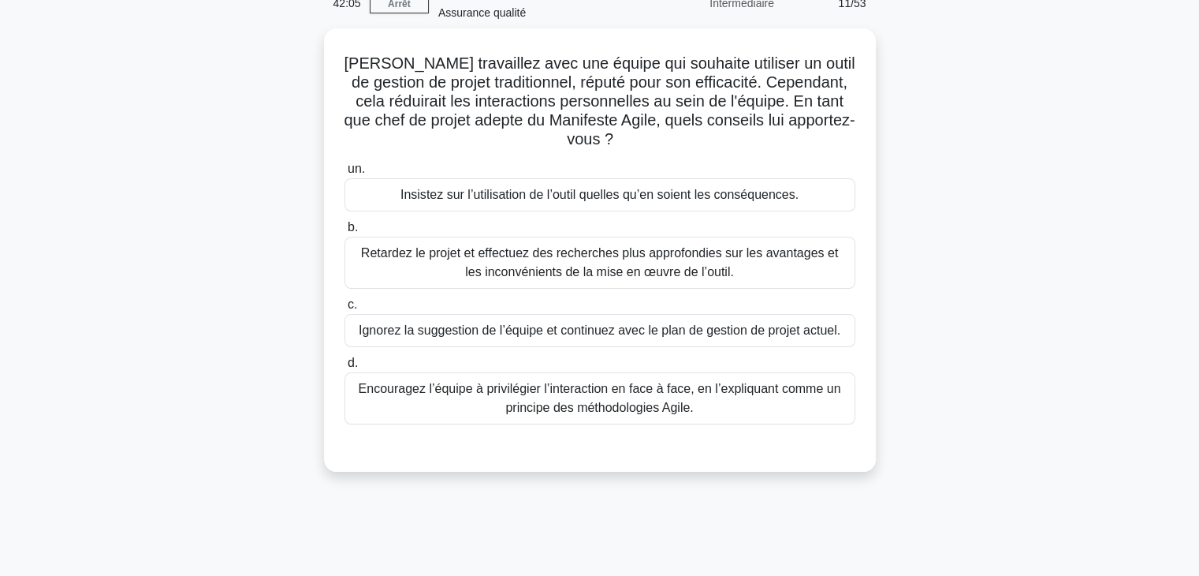
scroll to position [0, 0]
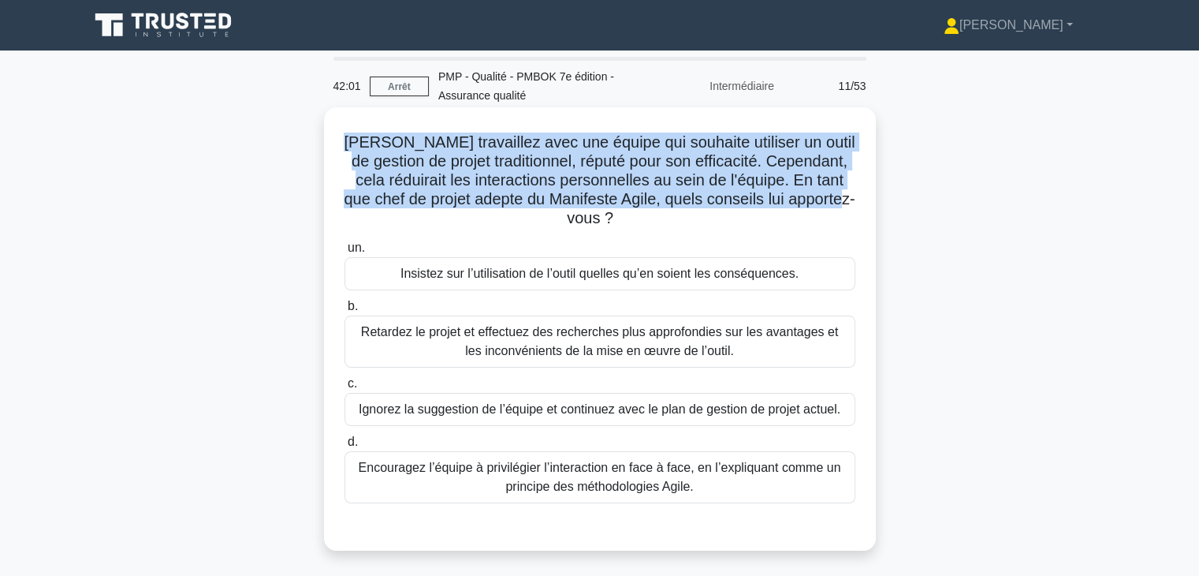
drag, startPoint x: 347, startPoint y: 134, endPoint x: 836, endPoint y: 212, distance: 495.1
click at [836, 212] on h5 "[PERSON_NAME] travaillez avec une équipe qui souhaite utiliser un outil de gest…" at bounding box center [600, 180] width 514 height 96
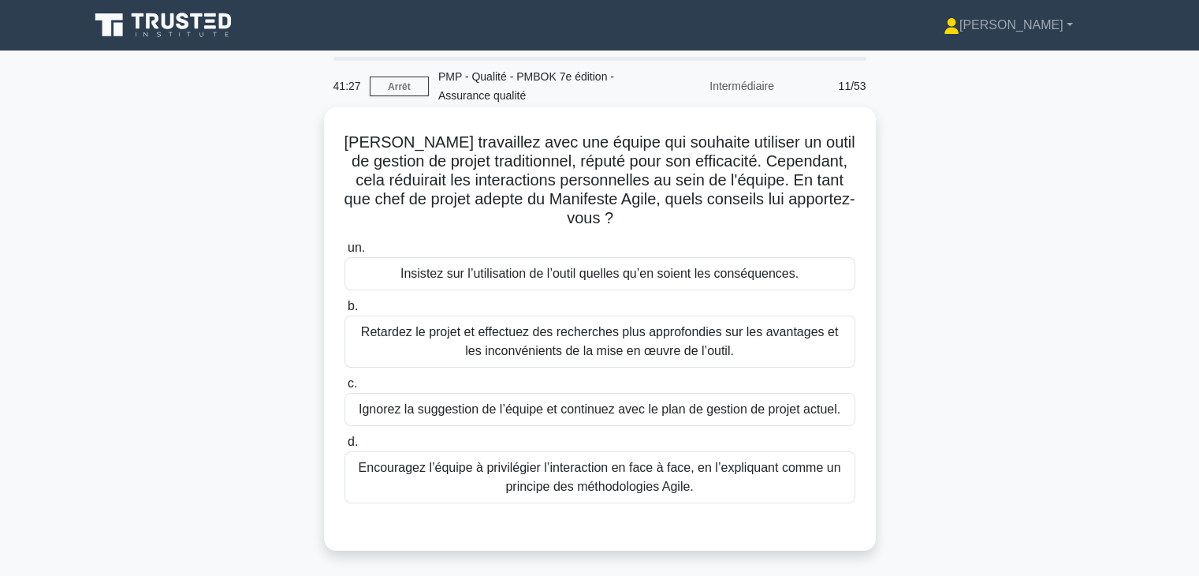
click at [744, 477] on font "Encouragez l’équipe à privilégier l’interaction en face à face, en l’expliquant…" at bounding box center [600, 477] width 497 height 38
click at [345, 447] on input "d. Encouragez l’équipe à privilégier l’interaction en face à face, en l’expliqu…" at bounding box center [345, 442] width 0 height 10
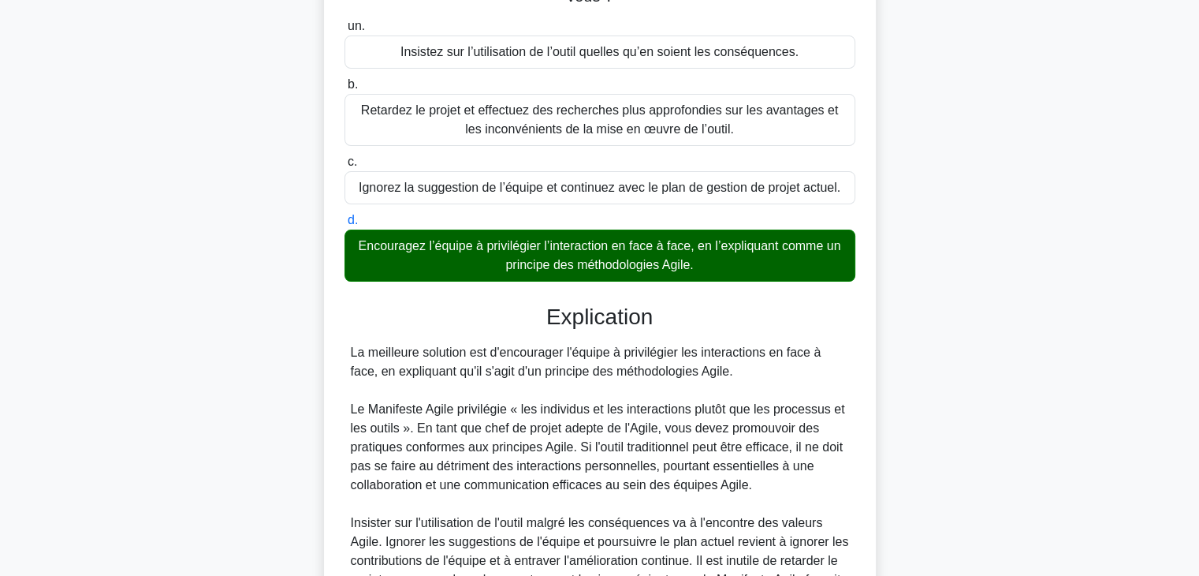
scroll to position [397, 0]
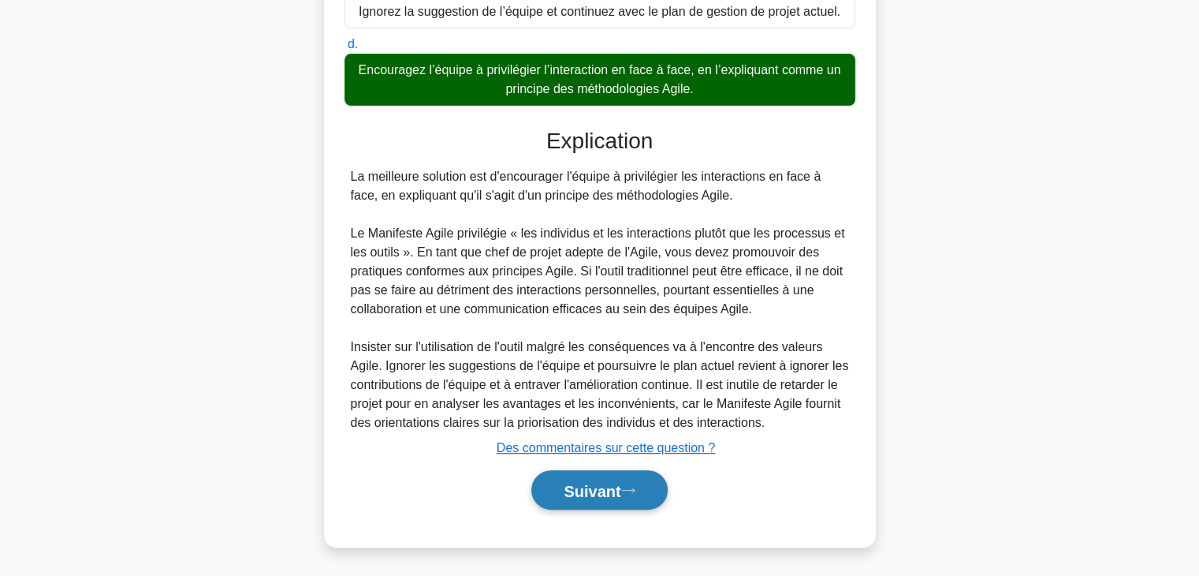
click at [621, 482] on font "Suivant" at bounding box center [592, 490] width 57 height 17
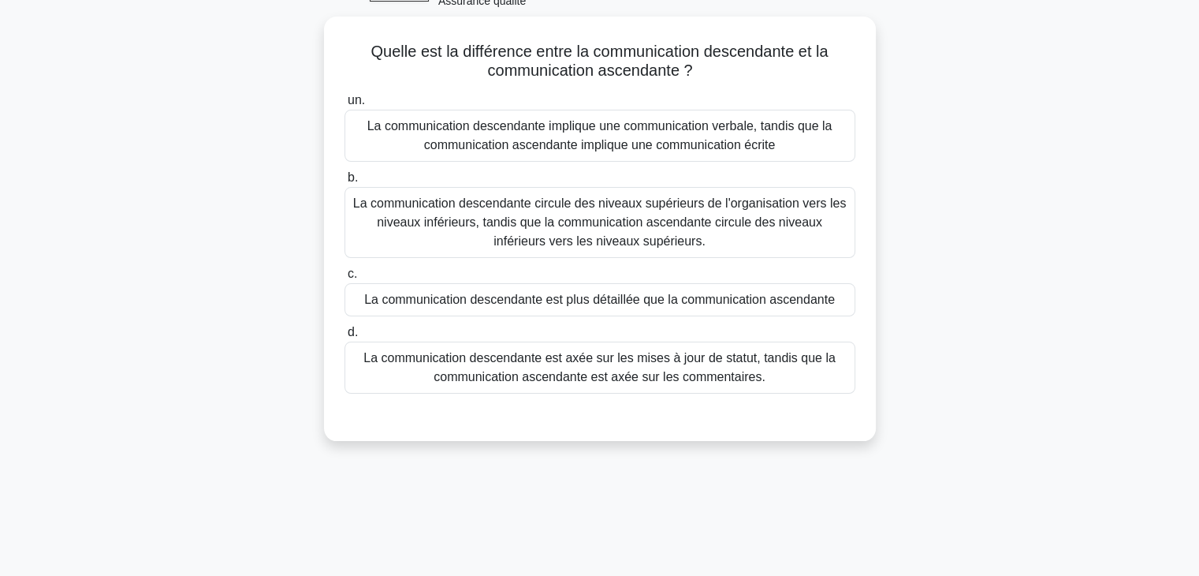
scroll to position [0, 0]
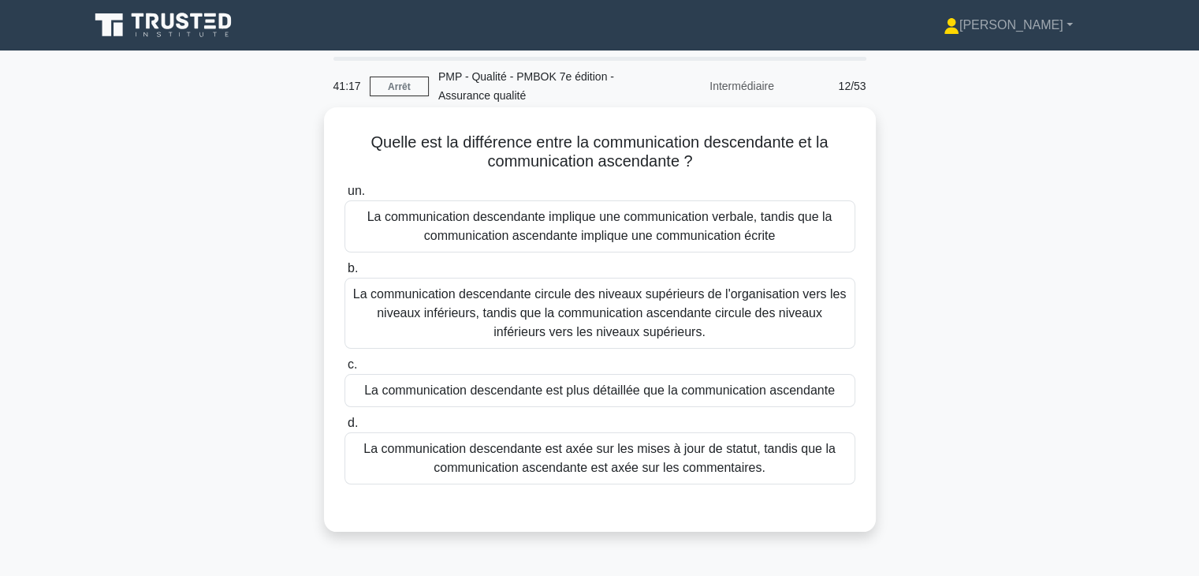
drag, startPoint x: 356, startPoint y: 144, endPoint x: 781, endPoint y: 171, distance: 425.9
click at [781, 171] on h5 "Quelle est la différence entre la communication descendante et la communication…" at bounding box center [600, 151] width 514 height 39
click at [755, 304] on font "La communication descendante circule des niveaux supérieurs de l'organisation v…" at bounding box center [600, 313] width 497 height 57
click at [345, 274] on input "b. La communication descendante circule des niveaux supérieurs de l'organisatio…" at bounding box center [345, 268] width 0 height 10
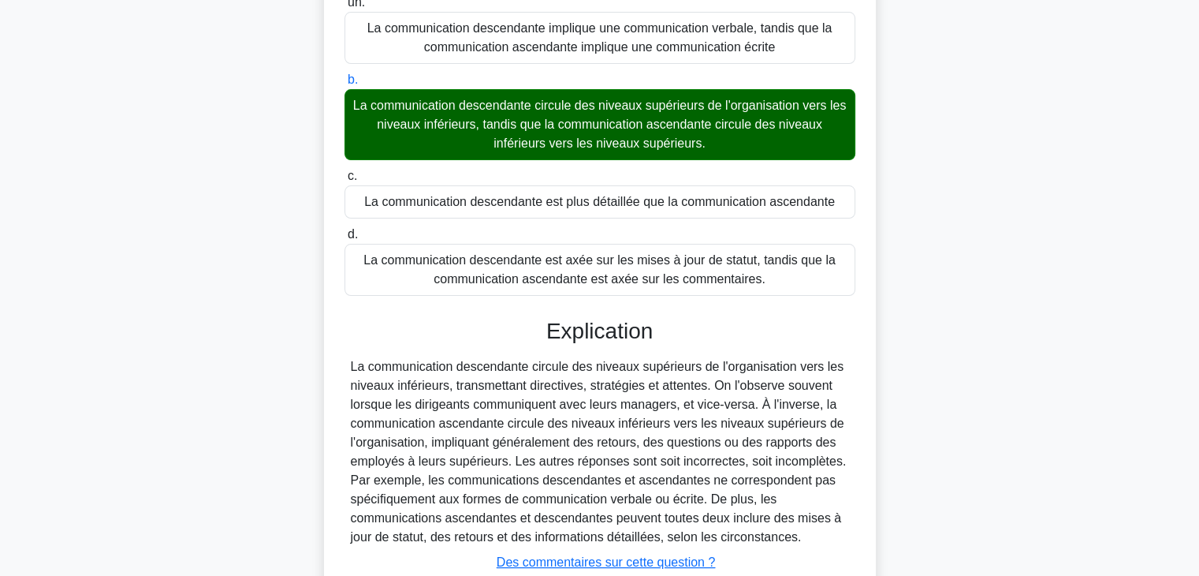
scroll to position [303, 0]
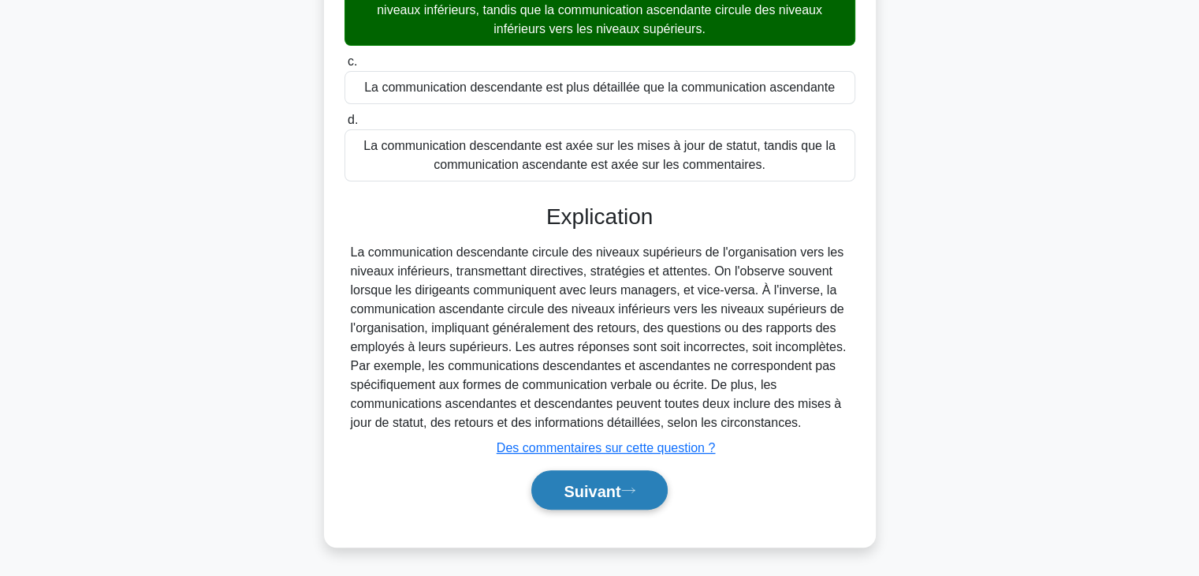
click at [613, 493] on font "Suivant" at bounding box center [592, 490] width 57 height 17
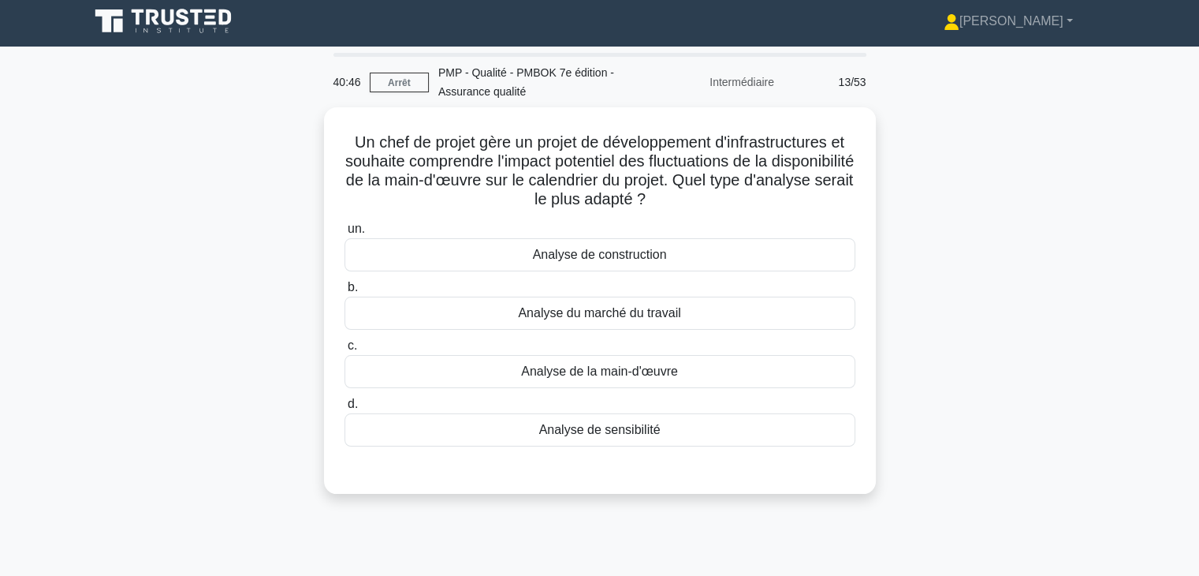
scroll to position [0, 0]
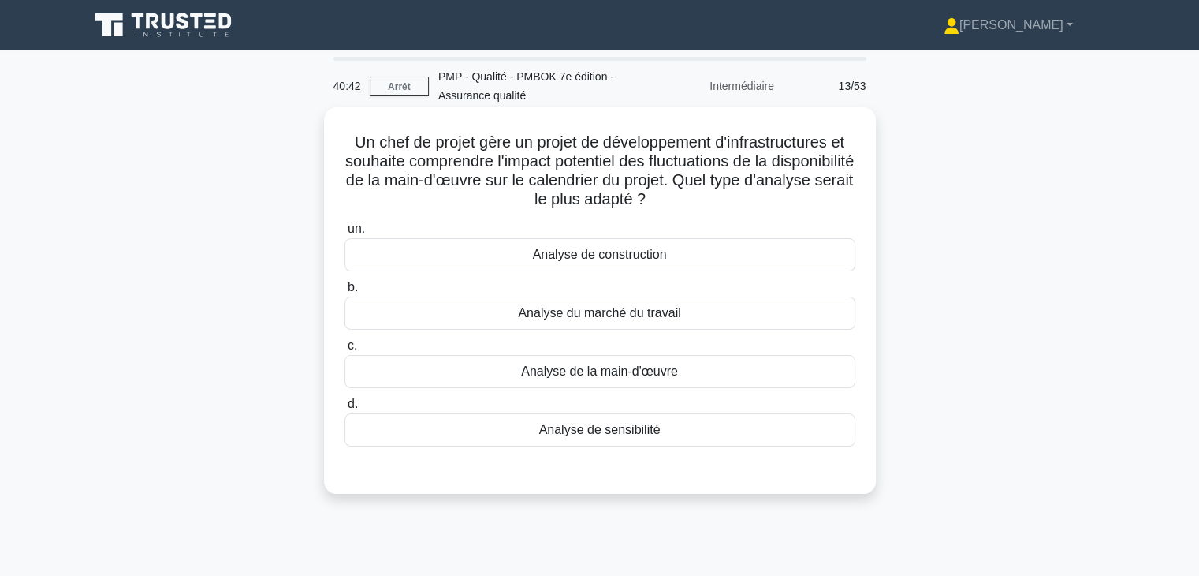
drag, startPoint x: 341, startPoint y: 142, endPoint x: 861, endPoint y: 214, distance: 524.7
click at [842, 196] on div "Un chef de projet gère un projet de développement d'infrastructures et souhaite…" at bounding box center [599, 301] width 539 height 374
click at [640, 370] on font "Analyse de la main-d'œuvre" at bounding box center [599, 370] width 157 height 13
click at [345, 351] on input "c. Analyse de la main-d'œuvre" at bounding box center [345, 346] width 0 height 10
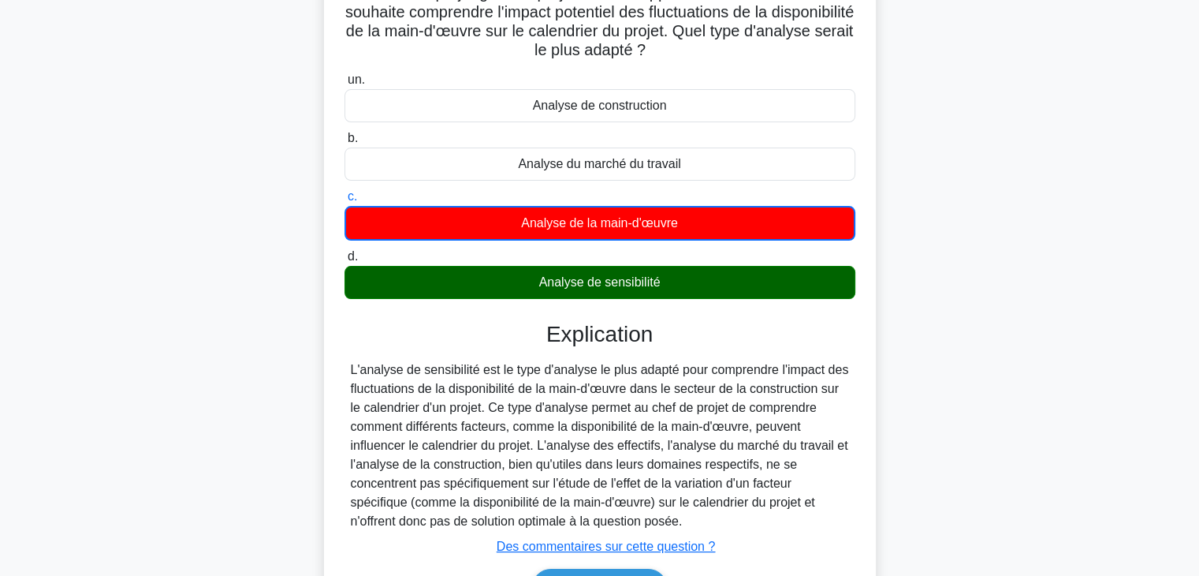
scroll to position [277, 0]
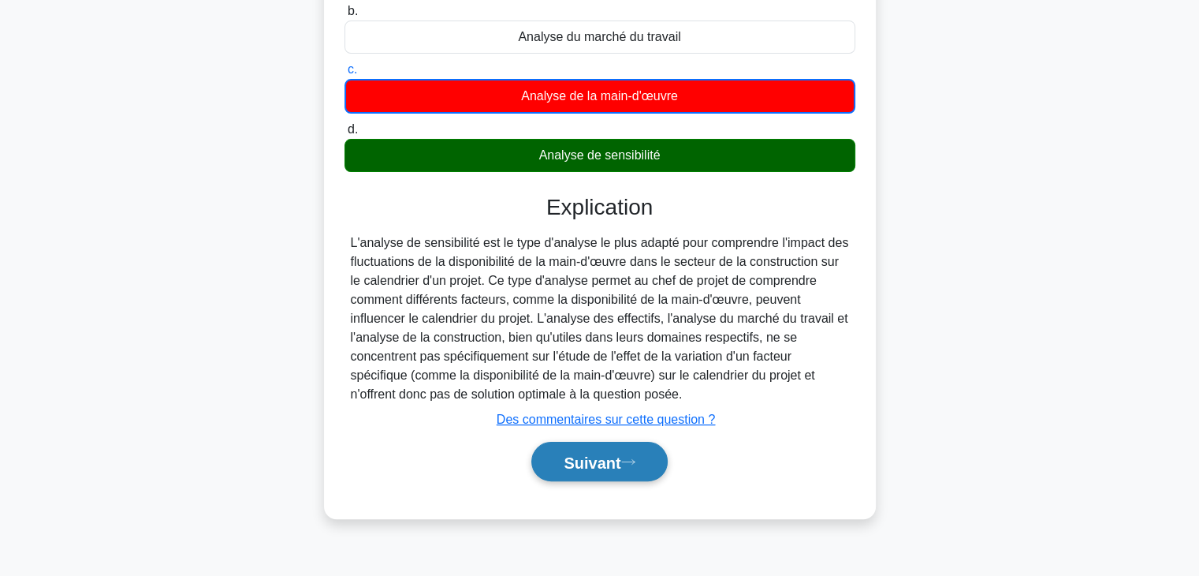
click at [612, 457] on font "Suivant" at bounding box center [592, 461] width 57 height 17
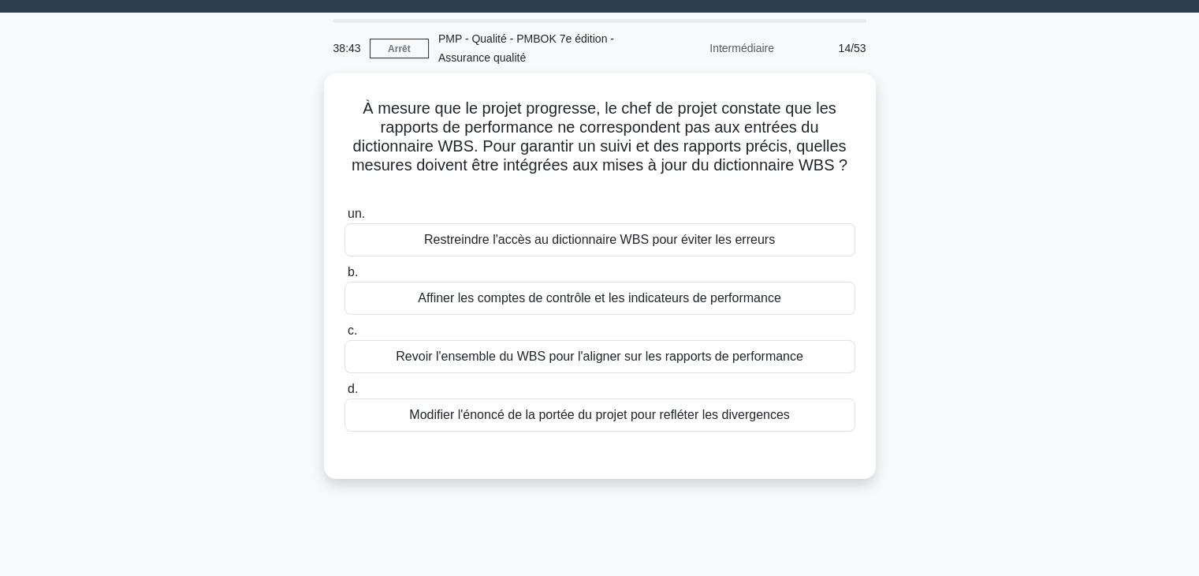
scroll to position [9, 0]
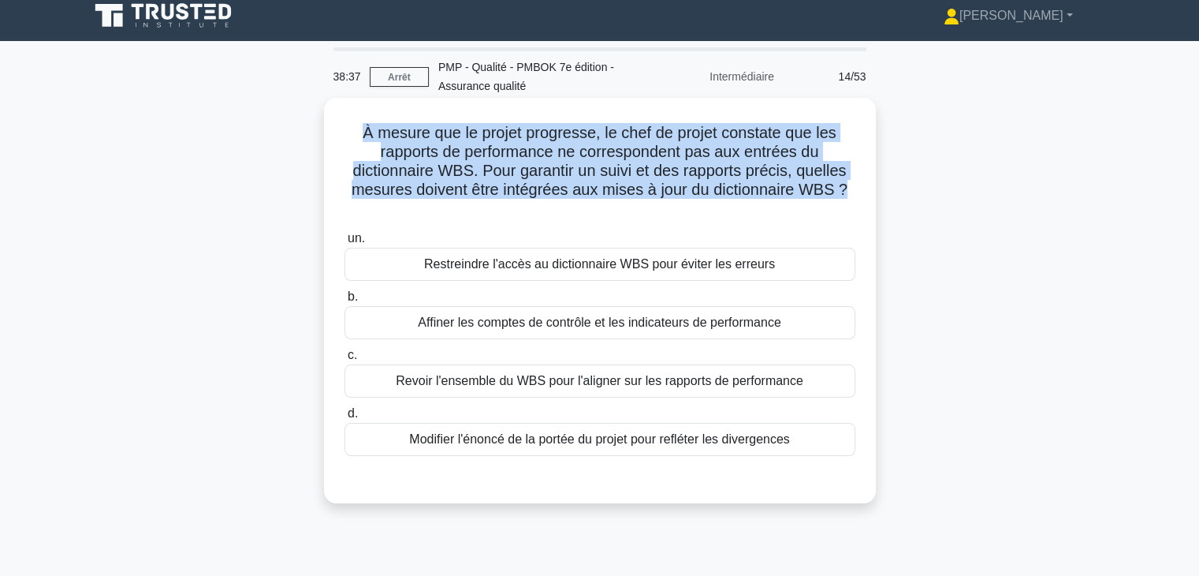
drag, startPoint x: 352, startPoint y: 127, endPoint x: 863, endPoint y: 196, distance: 515.6
click at [860, 193] on div "À mesure que le projet progresse, le chef de projet constate que les rapports d…" at bounding box center [599, 300] width 539 height 393
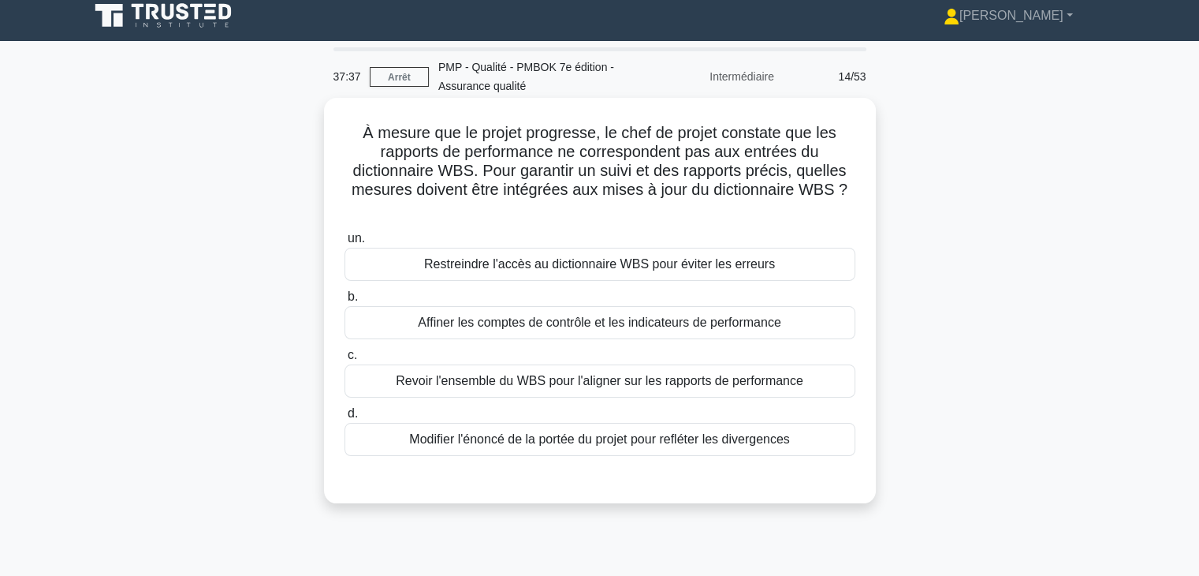
click at [766, 382] on font "Revoir l'ensemble du WBS pour l'aligner sur les rapports de performance" at bounding box center [600, 380] width 408 height 13
click at [345, 360] on input "c. Revoir l'ensemble du WBS pour l'aligner sur les rapports de performance" at bounding box center [345, 355] width 0 height 10
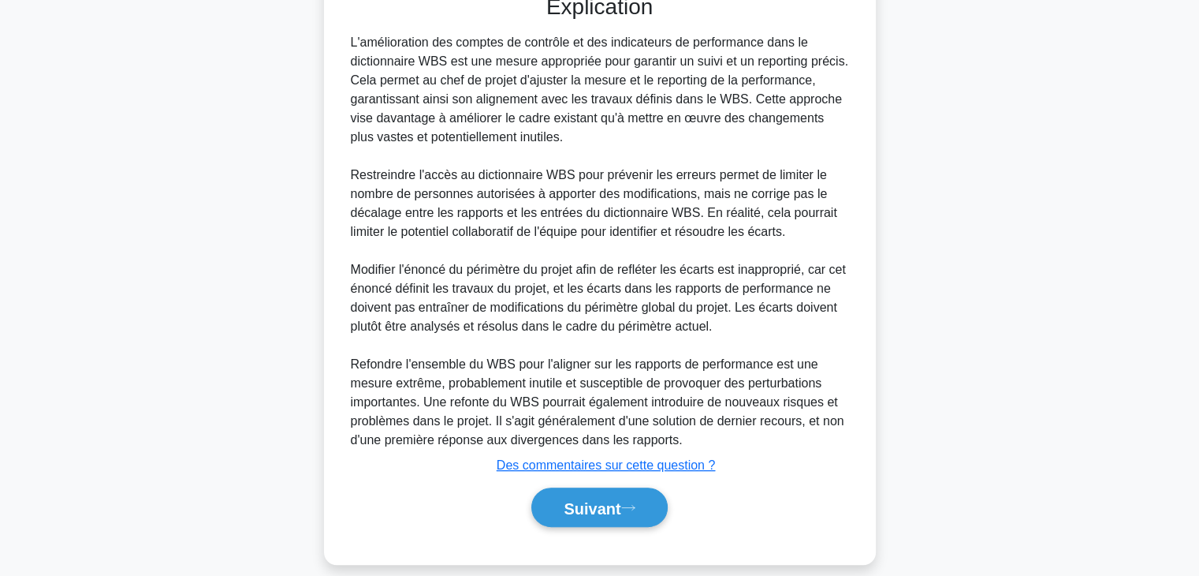
scroll to position [503, 0]
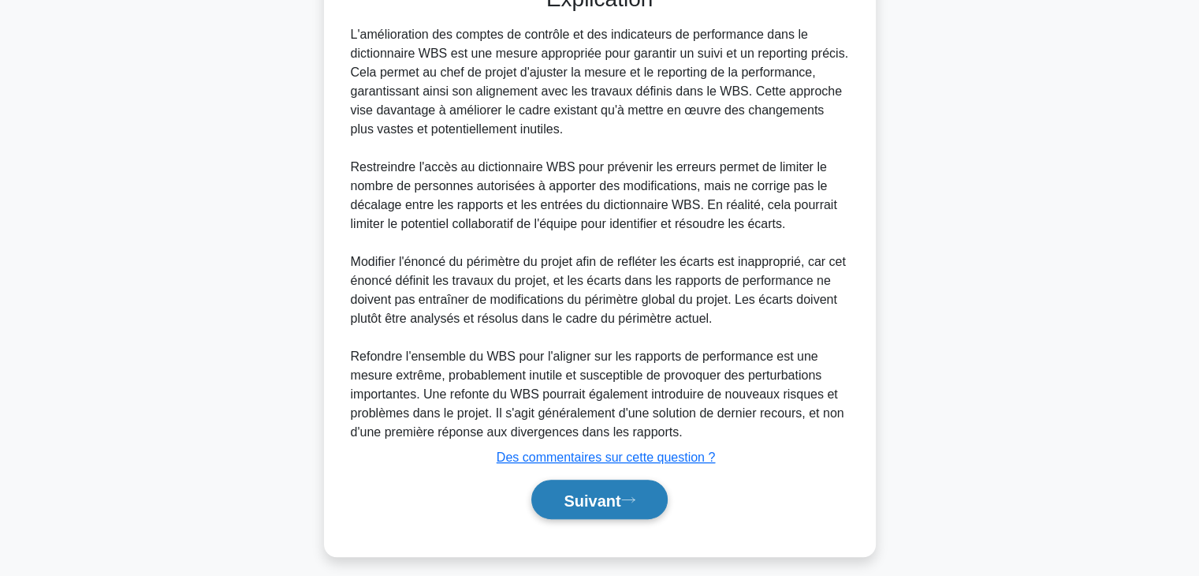
click at [581, 494] on font "Suivant" at bounding box center [592, 499] width 57 height 17
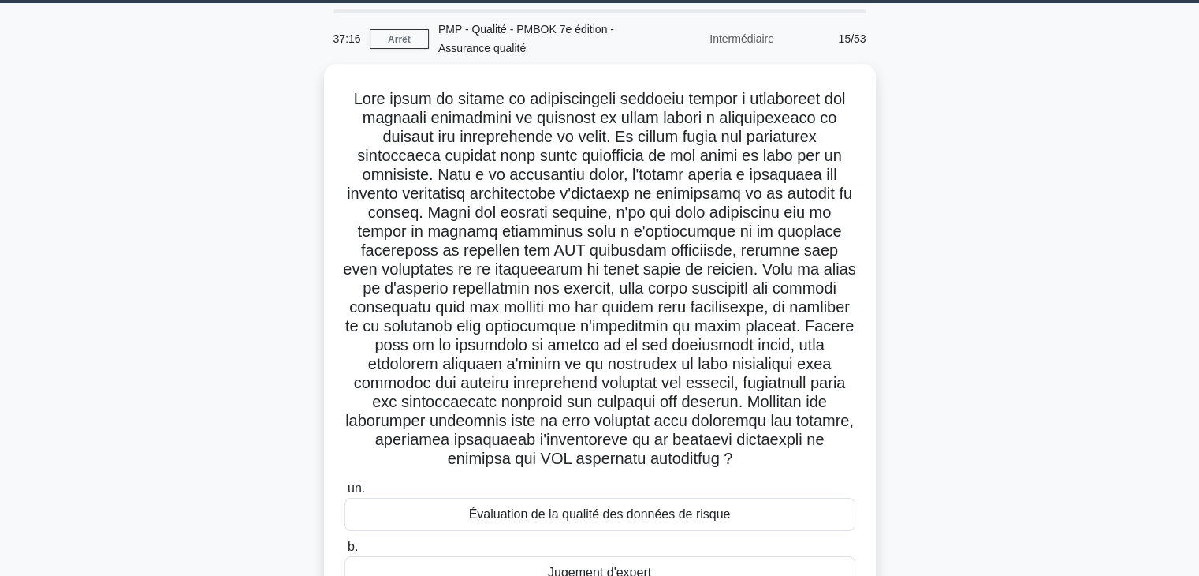
scroll to position [39, 0]
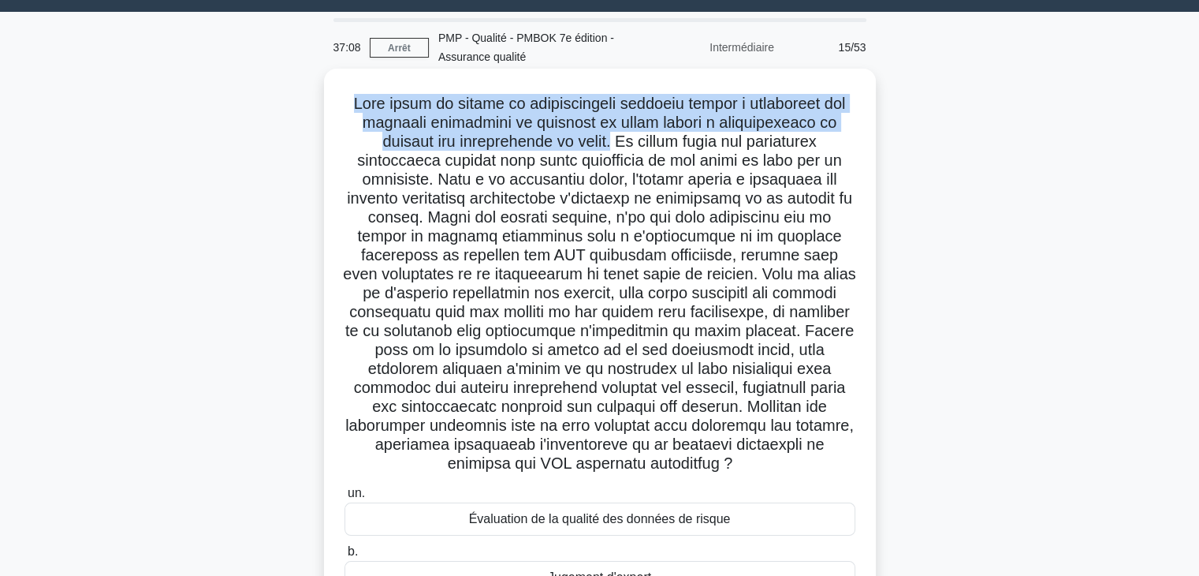
drag, startPoint x: 345, startPoint y: 103, endPoint x: 604, endPoint y: 147, distance: 263.3
click at [604, 147] on font at bounding box center [599, 283] width 513 height 377
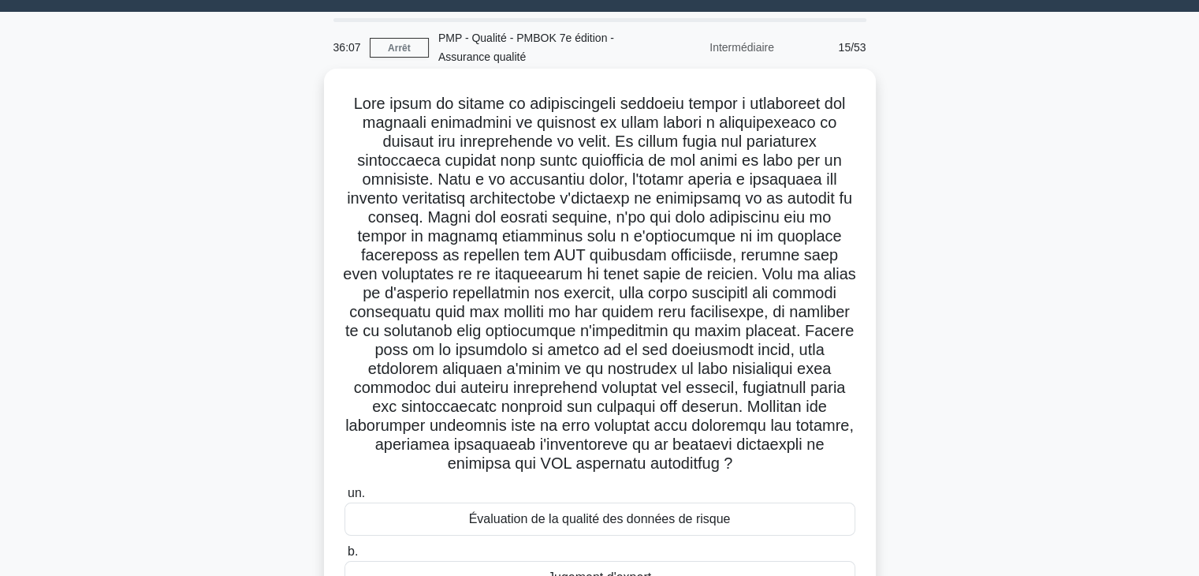
drag, startPoint x: 639, startPoint y: 192, endPoint x: 602, endPoint y: 185, distance: 37.7
click at [637, 192] on font at bounding box center [599, 283] width 513 height 377
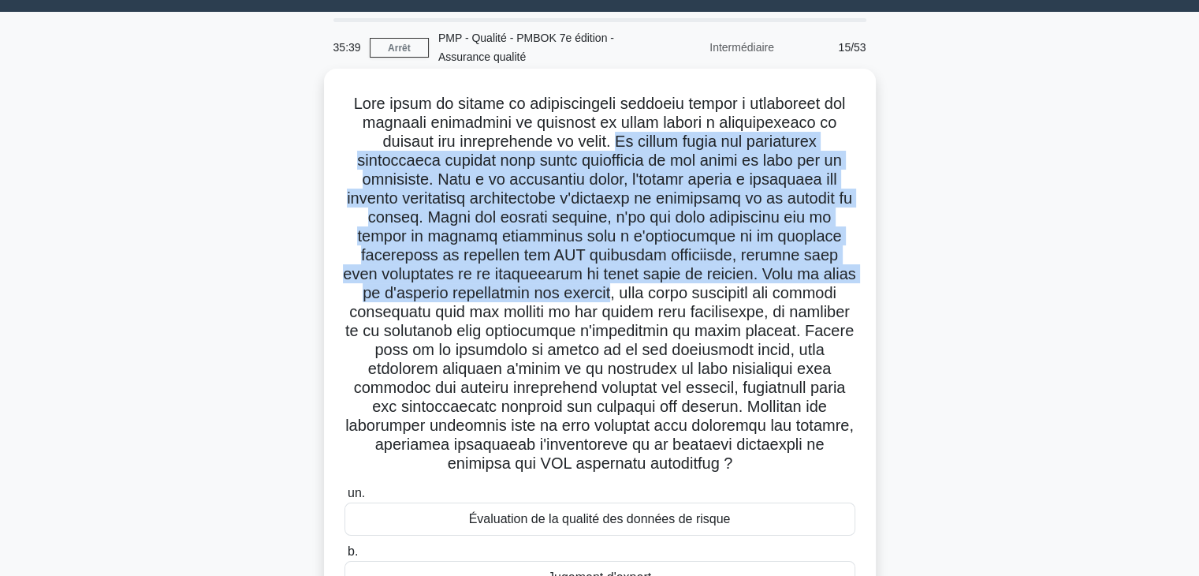
drag, startPoint x: 611, startPoint y: 136, endPoint x: 511, endPoint y: 297, distance: 189.5
click at [511, 297] on font at bounding box center [599, 283] width 513 height 377
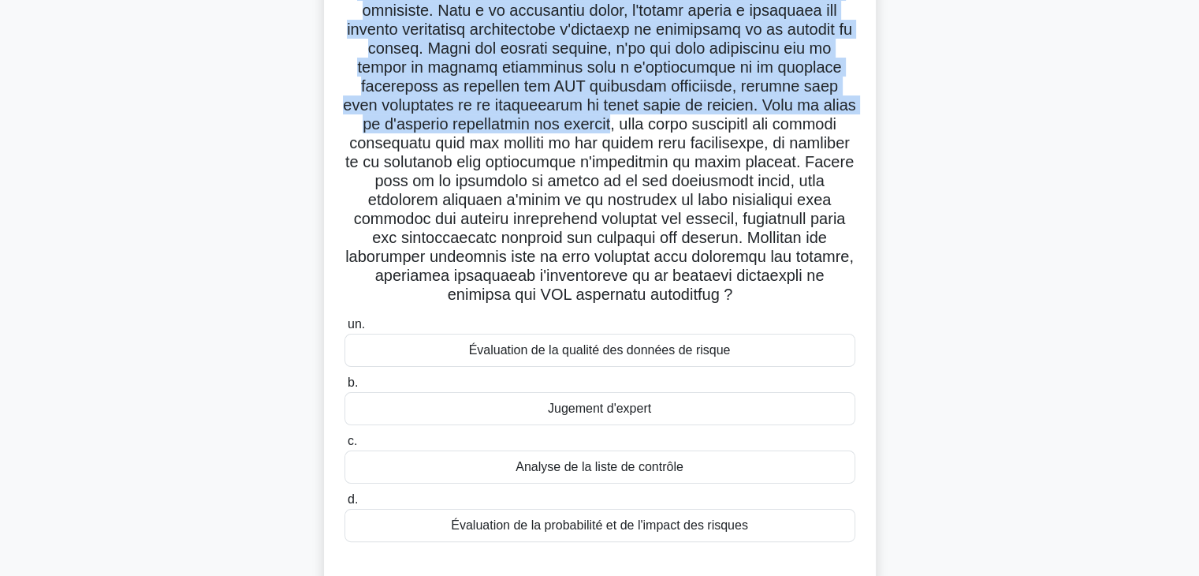
scroll to position [222, 0]
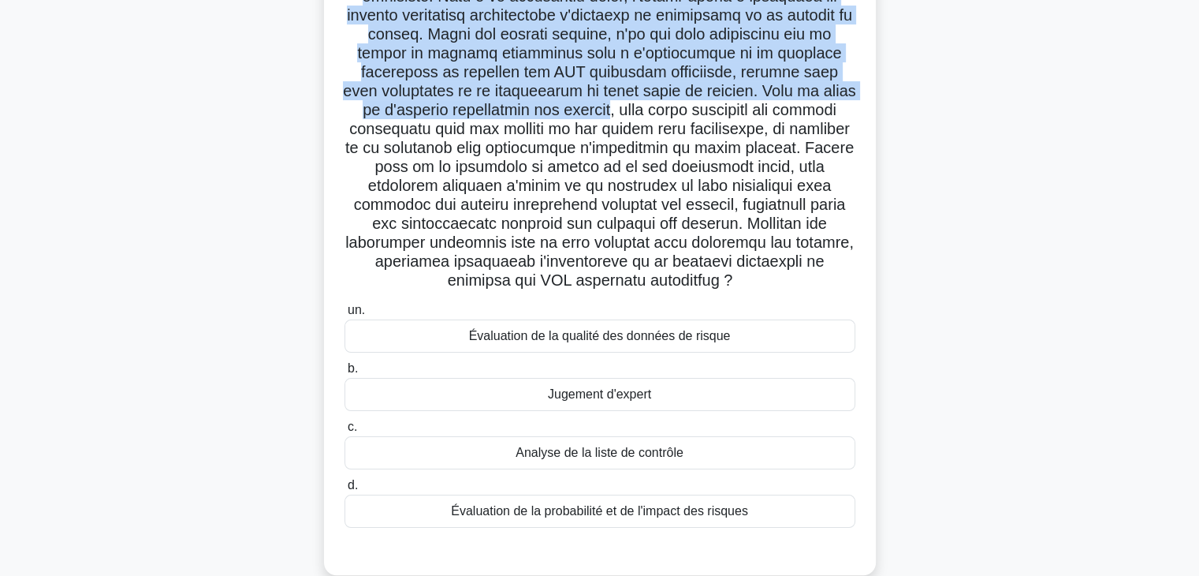
drag, startPoint x: 517, startPoint y: 110, endPoint x: 671, endPoint y: 281, distance: 230.6
click at [643, 279] on h5 ".spinner_0XTQ{transform-origin:center;animation:spinner_y6GP .75s linear infini…" at bounding box center [600, 101] width 514 height 380
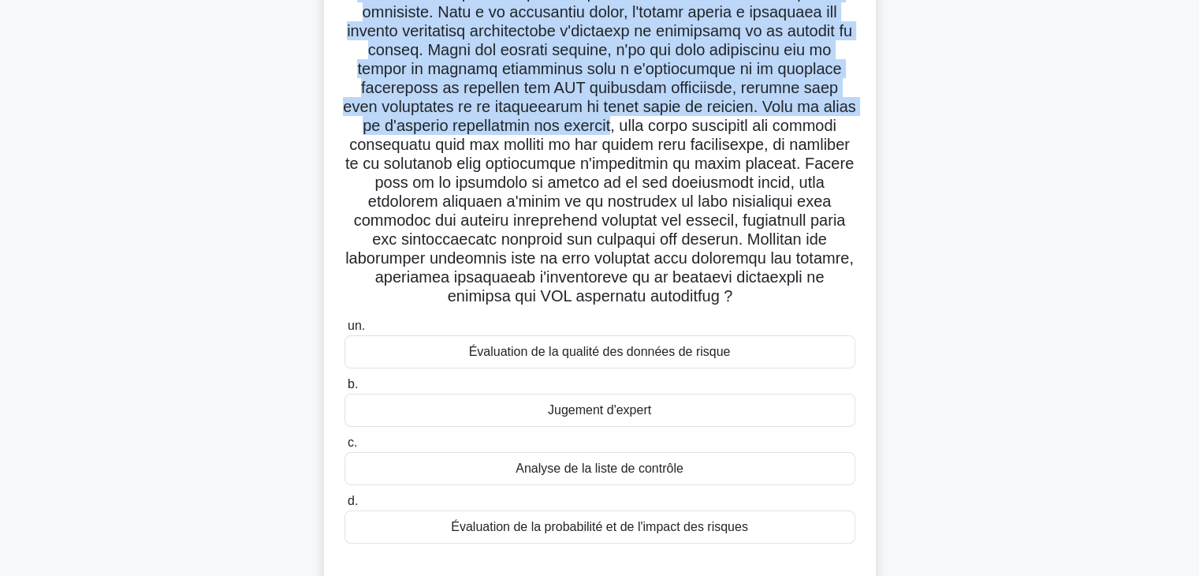
scroll to position [199, 0]
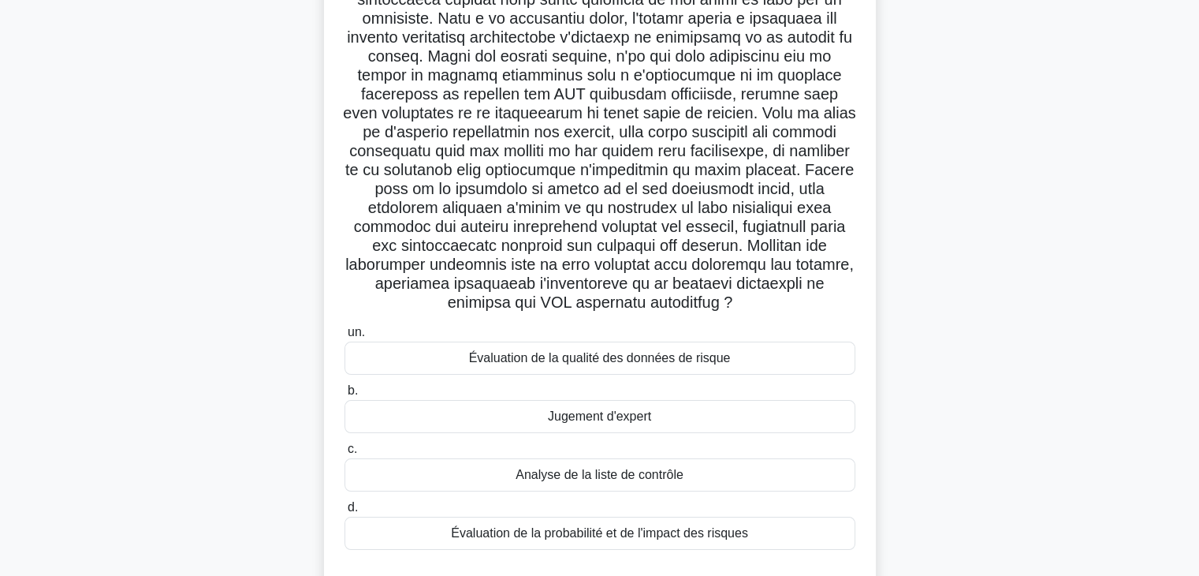
click at [771, 533] on div "Évaluation de la probabilité et de l'impact des risques" at bounding box center [600, 532] width 511 height 33
click at [345, 513] on input "d. Évaluation de la probabilité et de l'impact des risques" at bounding box center [345, 507] width 0 height 10
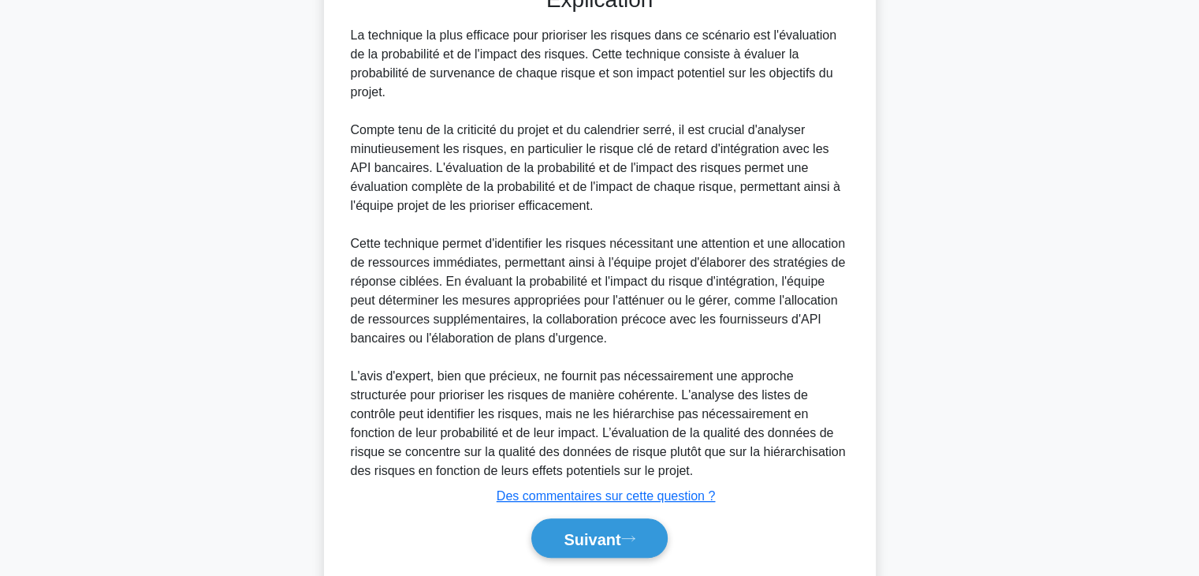
scroll to position [814, 0]
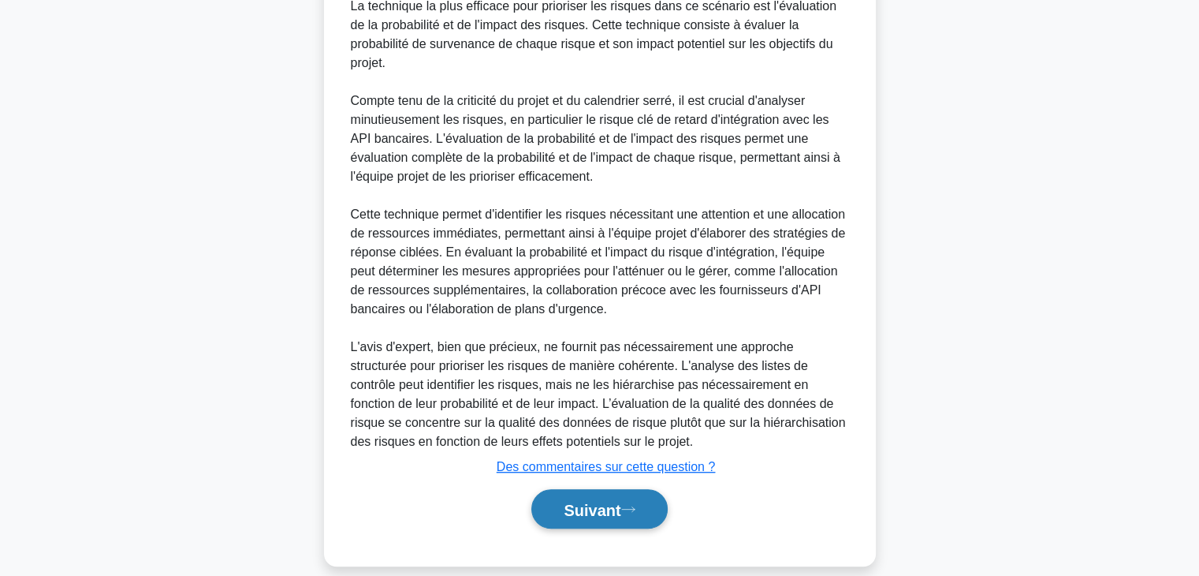
click at [619, 501] on font "Suivant" at bounding box center [592, 509] width 57 height 17
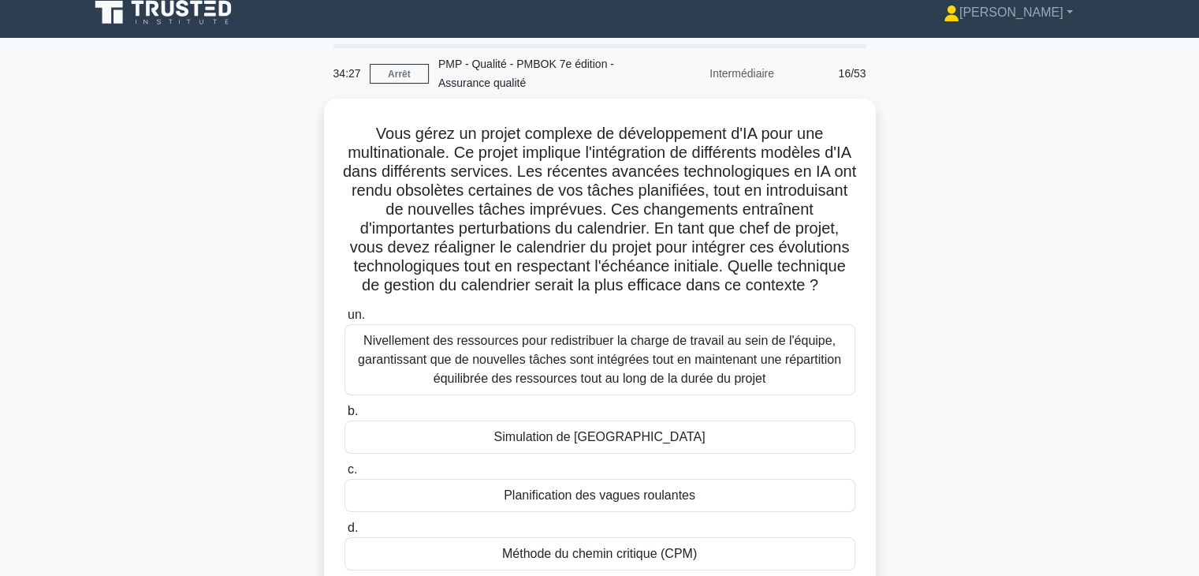
scroll to position [9, 0]
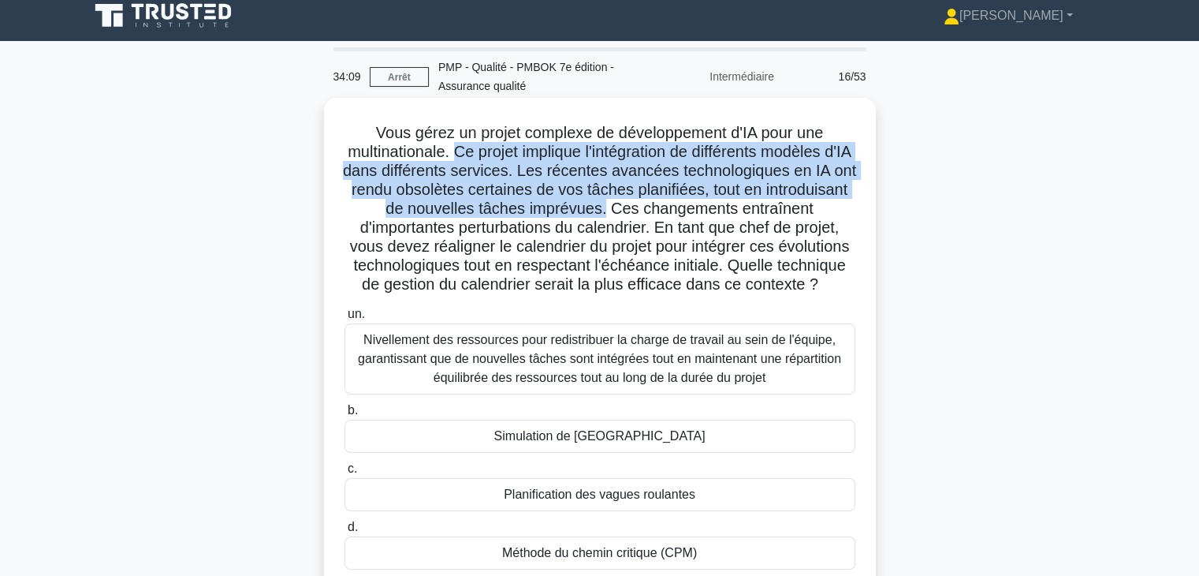
drag, startPoint x: 463, startPoint y: 155, endPoint x: 693, endPoint y: 215, distance: 237.9
click at [693, 215] on font "Vous gérez un projet complexe de développement d'IA pour une multinationale. Ce…" at bounding box center [599, 208] width 513 height 169
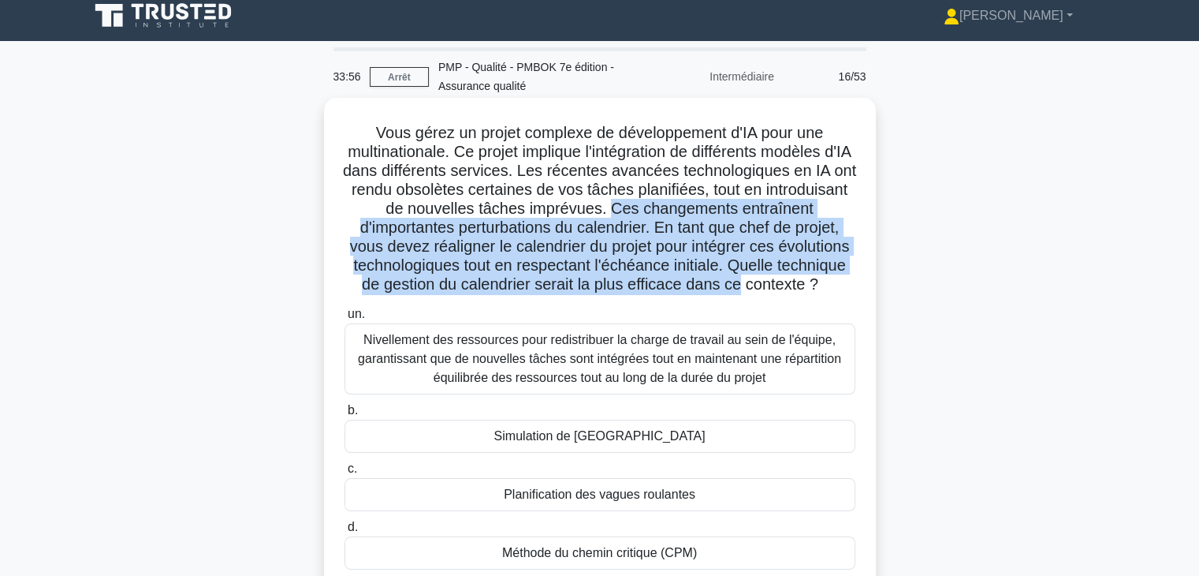
drag, startPoint x: 698, startPoint y: 206, endPoint x: 832, endPoint y: 288, distance: 157.1
click at [832, 288] on h5 "Vous gérez un projet complexe de développement d'IA pour une multinationale. Ce…" at bounding box center [600, 209] width 514 height 172
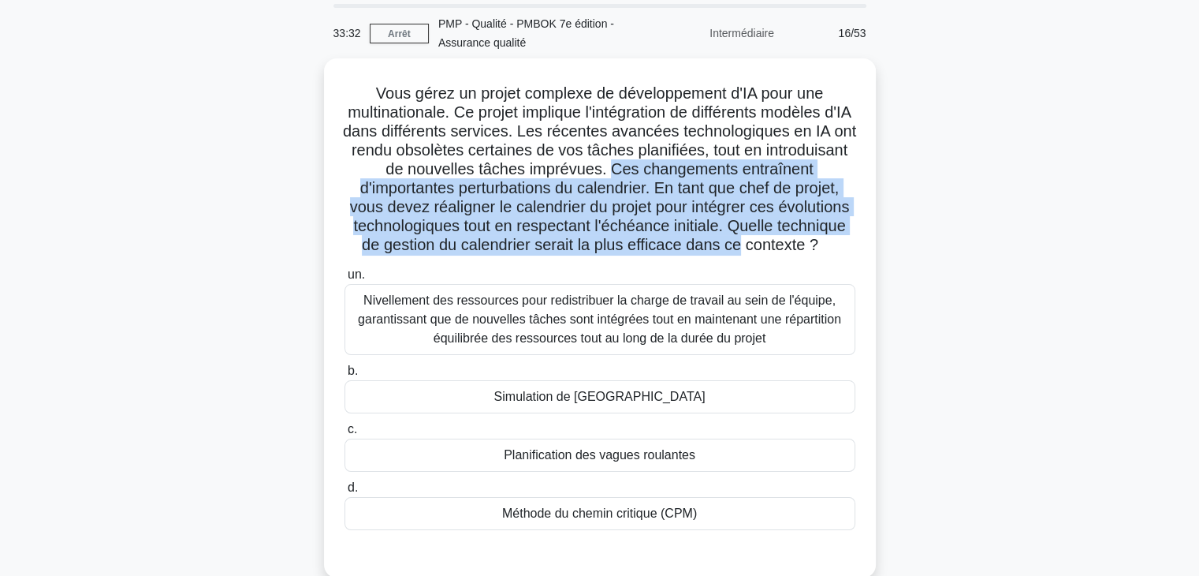
scroll to position [51, 0]
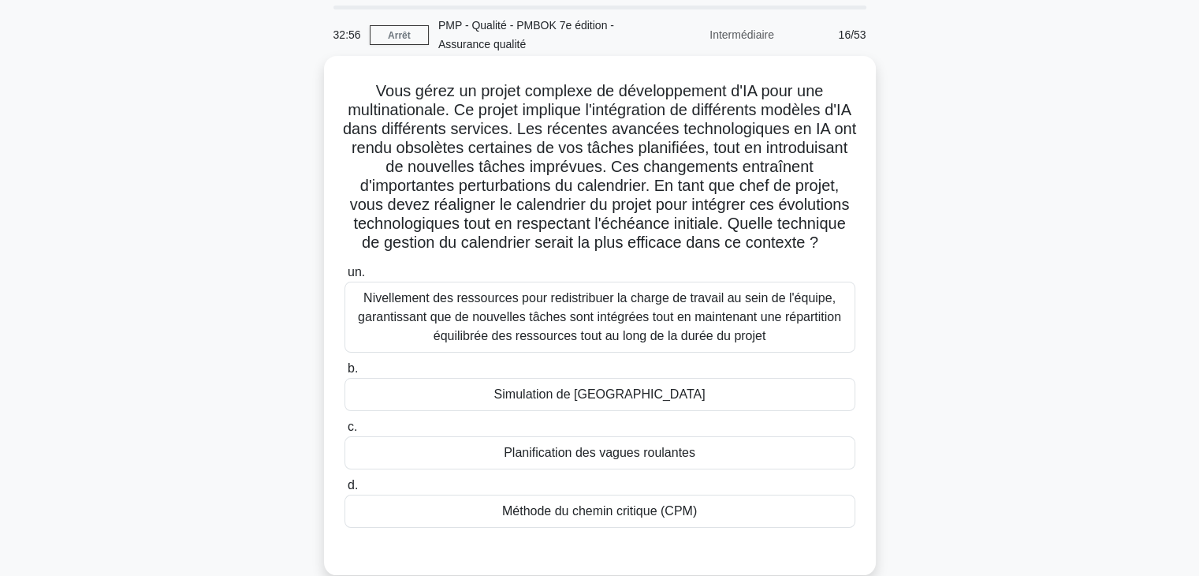
click at [792, 323] on font "Nivellement des ressources pour redistribuer la charge de travail au sein de l'…" at bounding box center [599, 316] width 483 height 51
click at [345, 278] on input "un. Nivellement des ressources pour redistribuer la charge de travail au sein d…" at bounding box center [345, 272] width 0 height 10
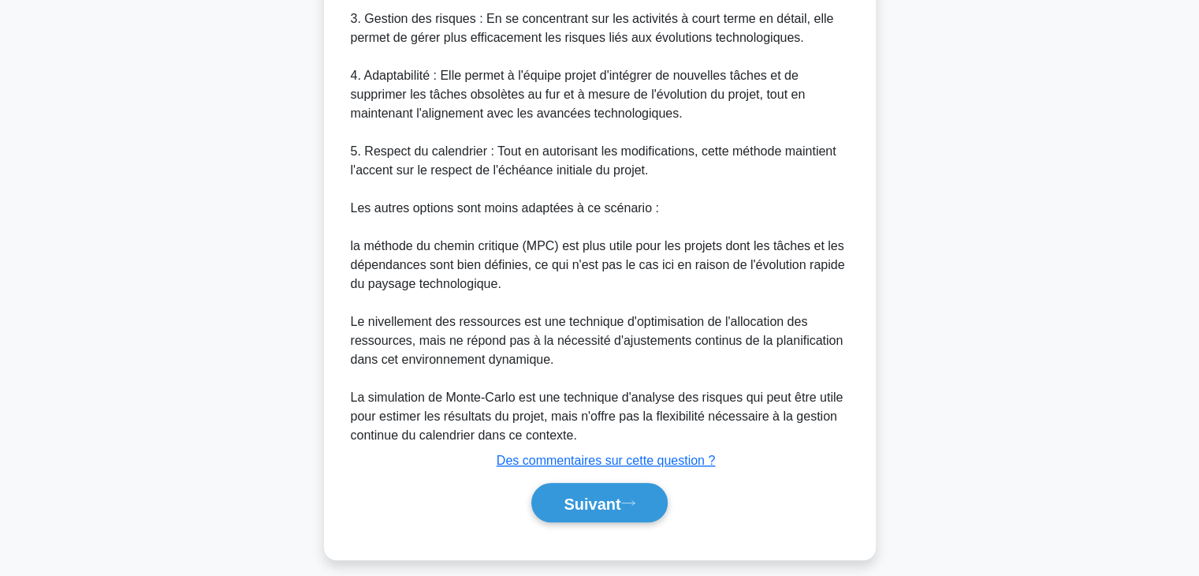
scroll to position [1005, 0]
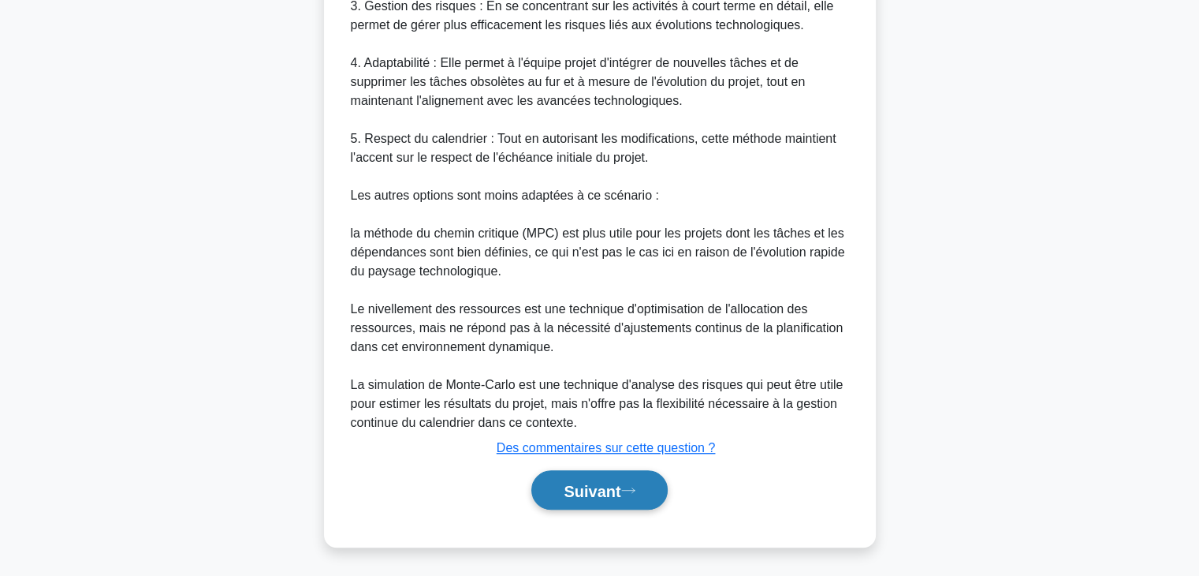
click at [599, 490] on font "Suivant" at bounding box center [592, 490] width 57 height 17
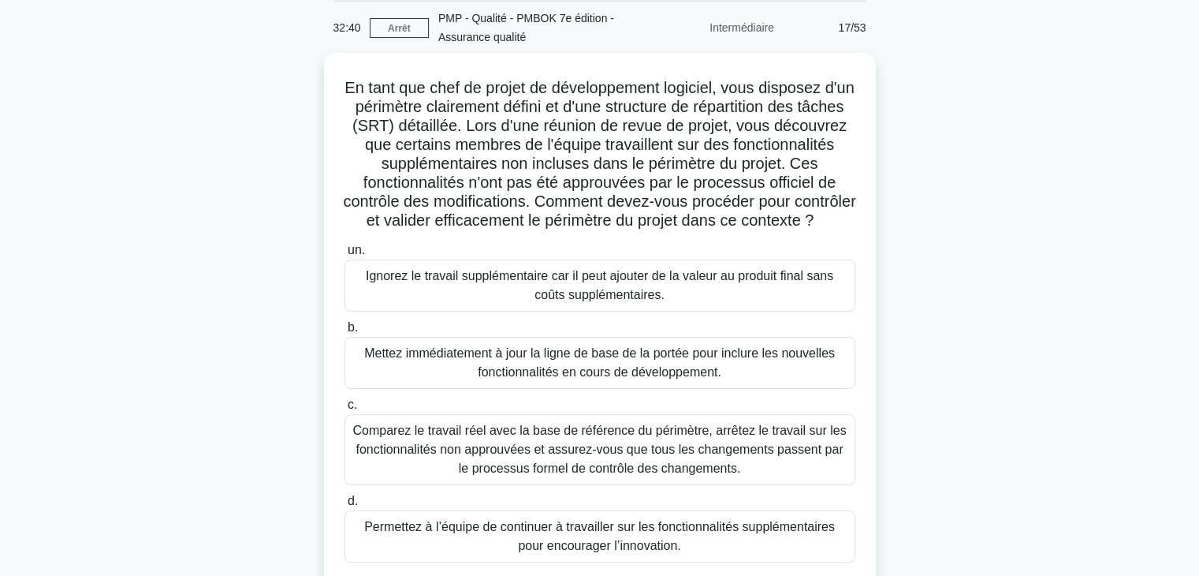
scroll to position [57, 0]
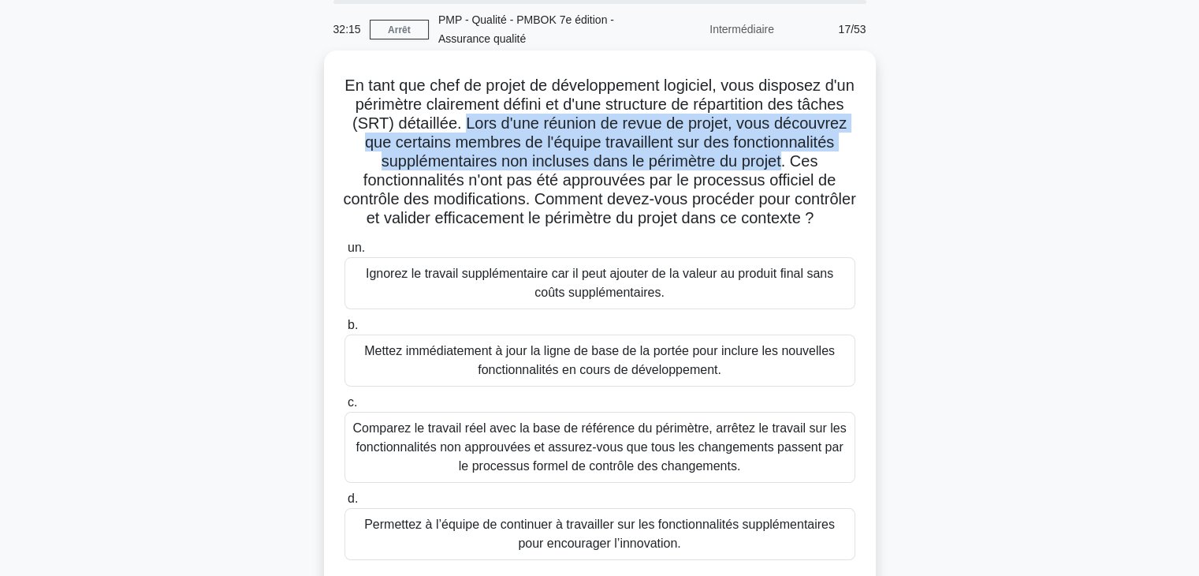
drag, startPoint x: 525, startPoint y: 122, endPoint x: 397, endPoint y: 181, distance: 140.4
click at [397, 181] on font "En tant que chef de projet de développement logiciel, vous disposez d'un périmè…" at bounding box center [599, 151] width 513 height 150
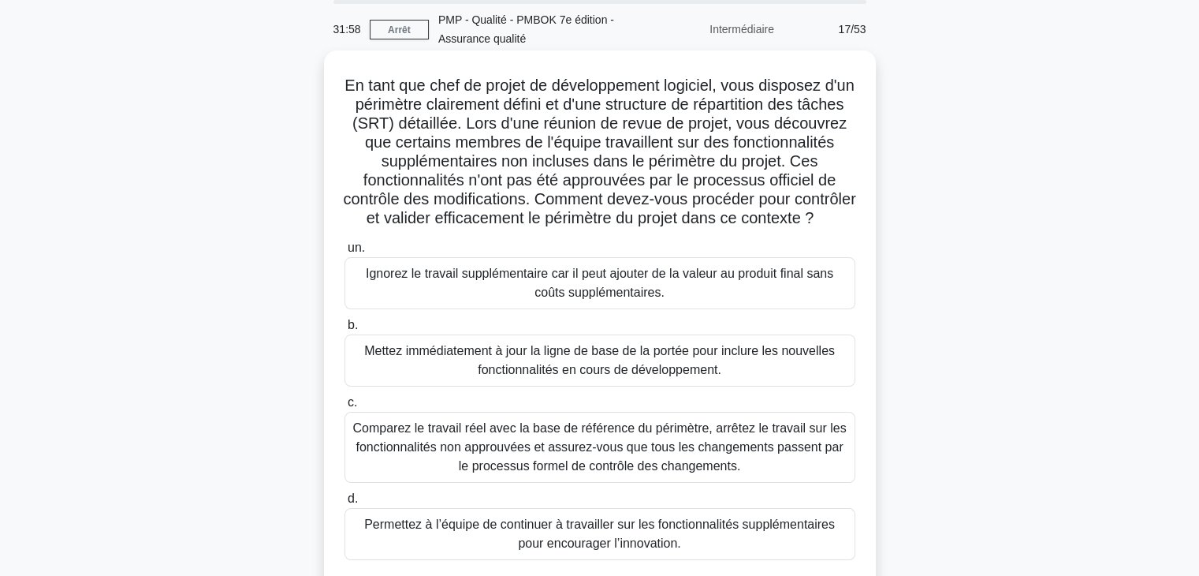
click at [757, 468] on font "Comparez le travail réel avec la base de référence du périmètre, arrêtez le tra…" at bounding box center [599, 446] width 494 height 51
click at [345, 408] on input "c. Comparez le travail réel avec la base de référence du périmètre, arrêtez le …" at bounding box center [345, 402] width 0 height 10
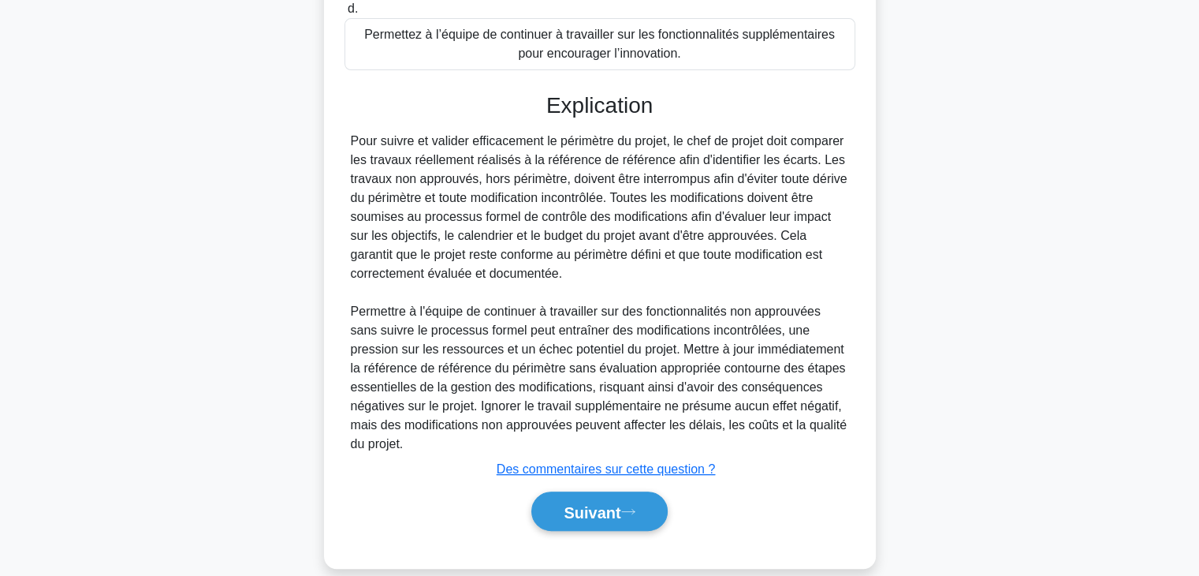
scroll to position [568, 0]
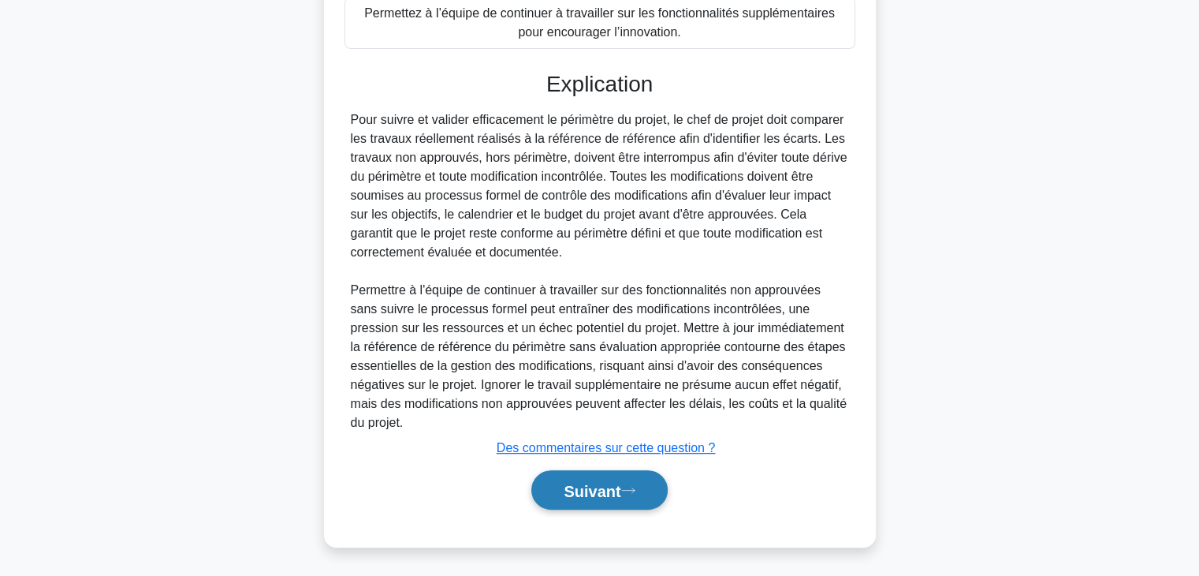
click at [599, 490] on font "Suivant" at bounding box center [592, 490] width 57 height 17
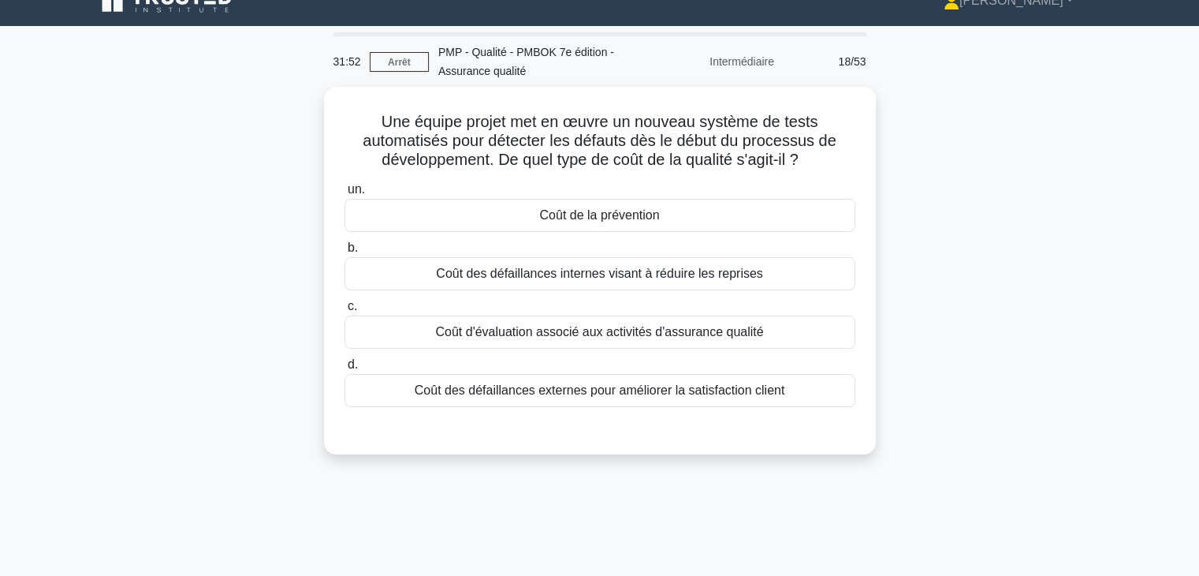
scroll to position [0, 0]
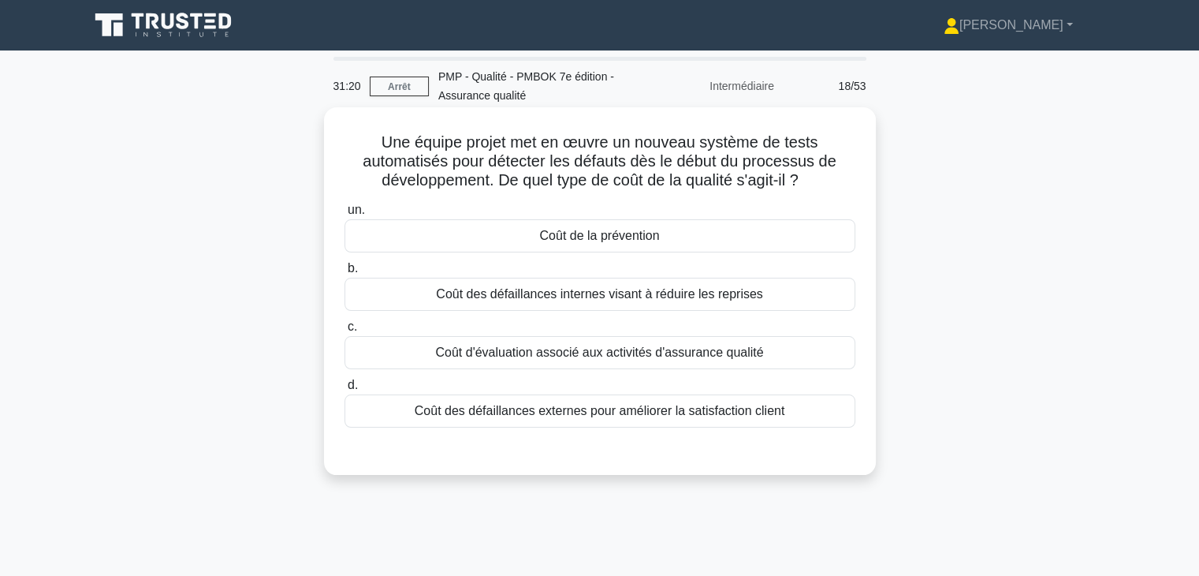
click at [736, 240] on div "Coût de la prévention" at bounding box center [600, 235] width 511 height 33
click at [345, 215] on input "un. Coût de la prévention" at bounding box center [345, 210] width 0 height 10
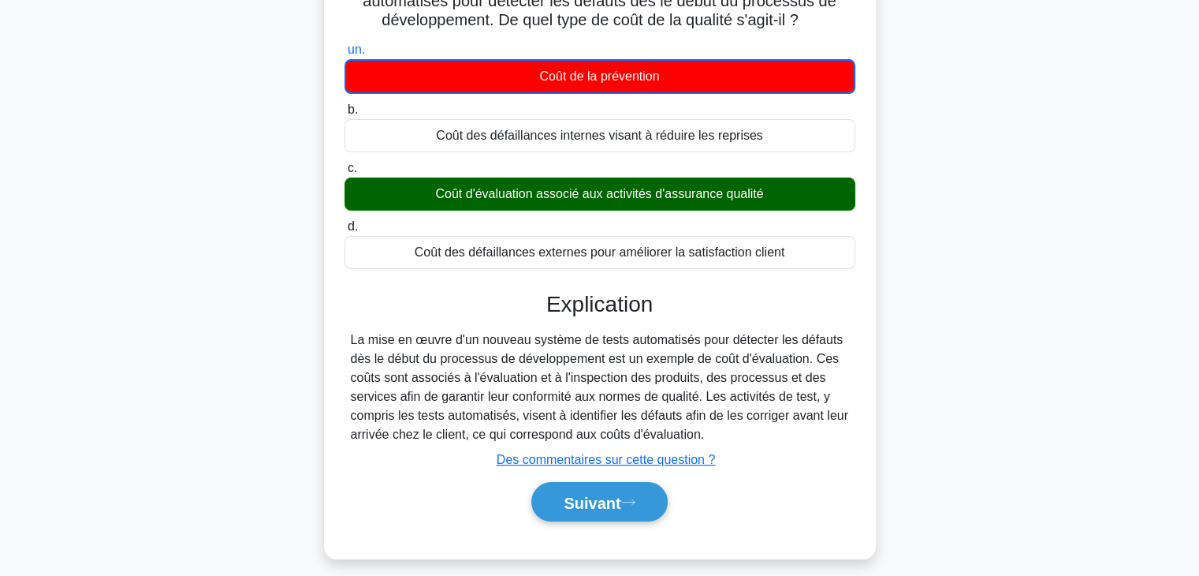
scroll to position [211, 0]
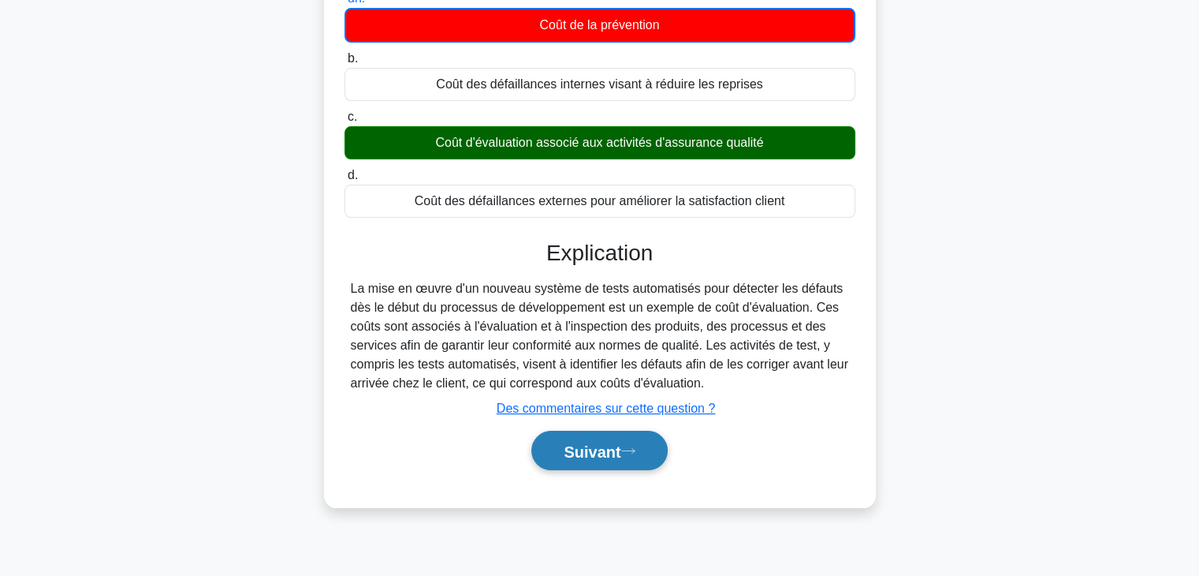
click at [606, 446] on font "Suivant" at bounding box center [592, 450] width 57 height 17
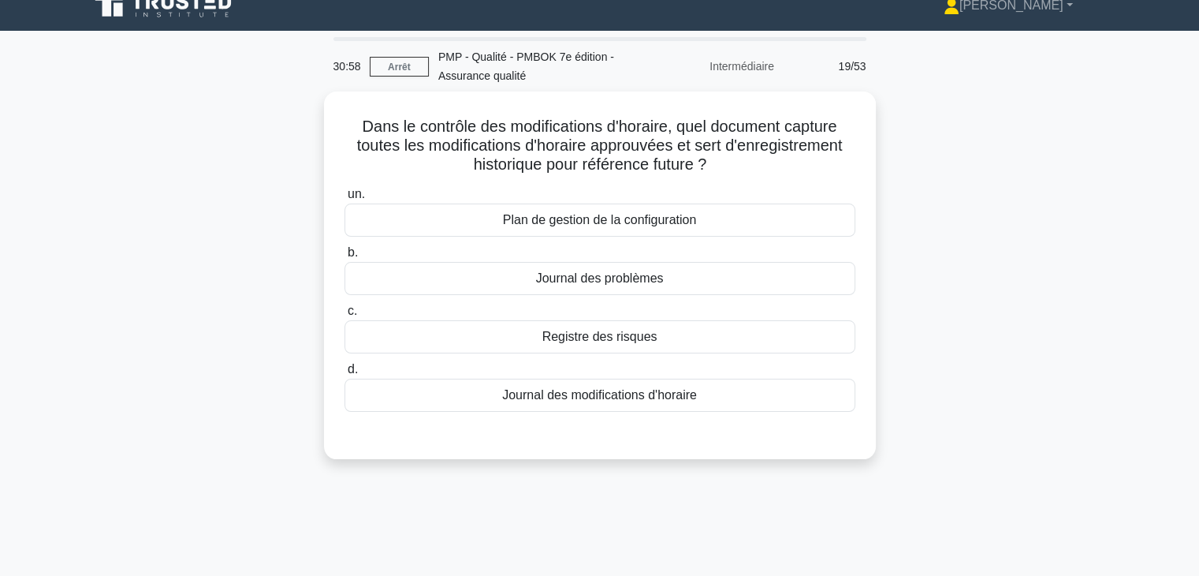
scroll to position [15, 0]
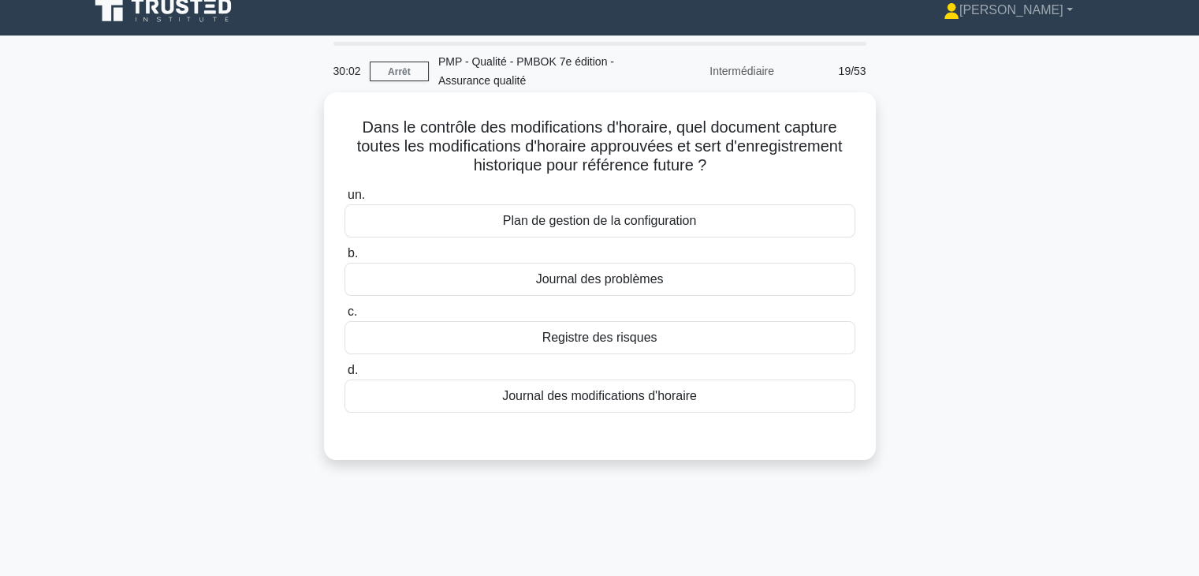
click at [729, 222] on div "Plan de gestion de la configuration" at bounding box center [600, 220] width 511 height 33
click at [345, 200] on input "un. Plan de gestion de la configuration" at bounding box center [345, 195] width 0 height 10
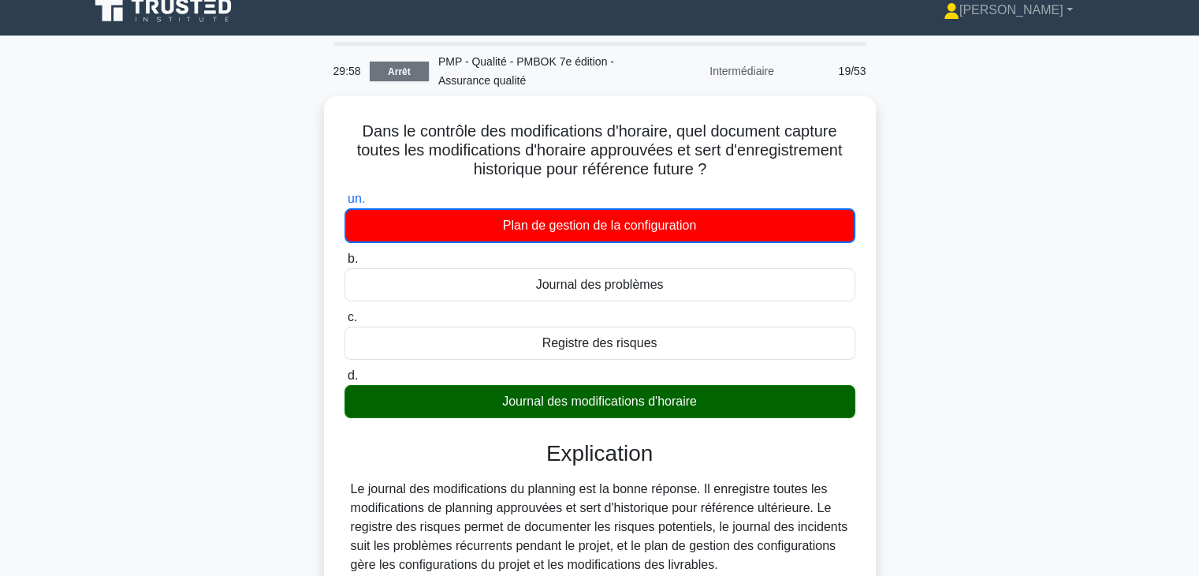
click at [390, 76] on font "Arrêt" at bounding box center [399, 71] width 23 height 11
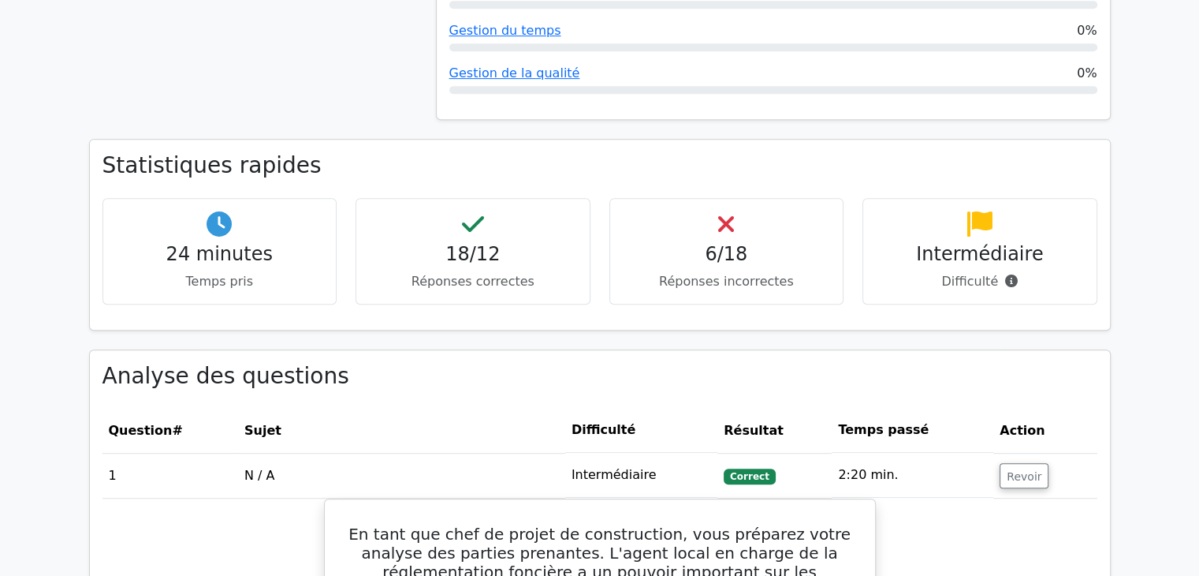
scroll to position [751, 0]
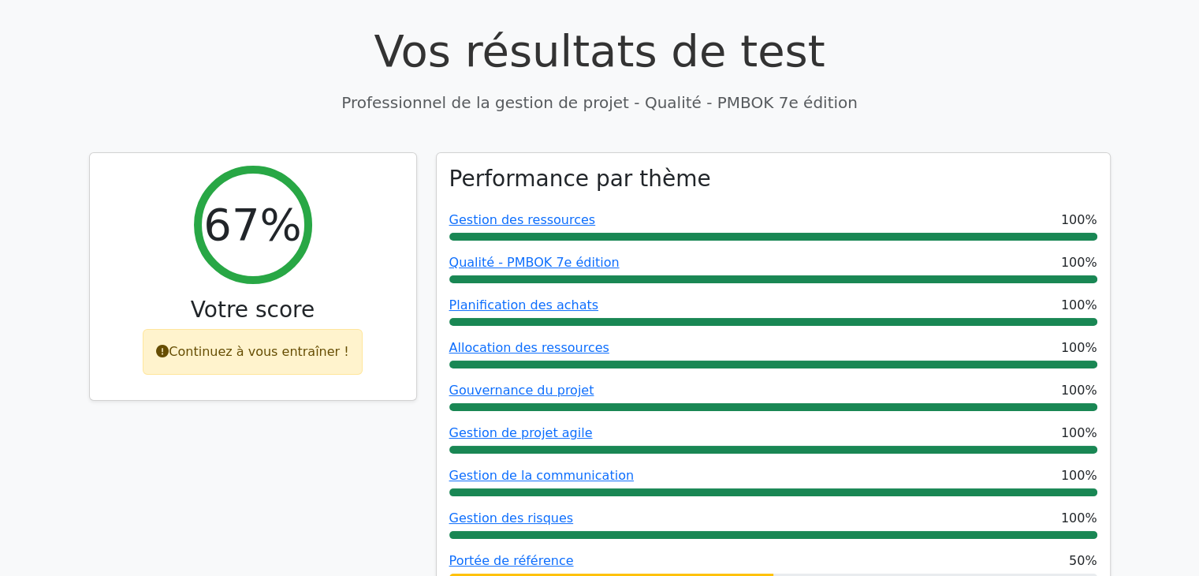
drag, startPoint x: 1203, startPoint y: 86, endPoint x: 1165, endPoint y: 102, distance: 41.0
